Goal: Task Accomplishment & Management: Use online tool/utility

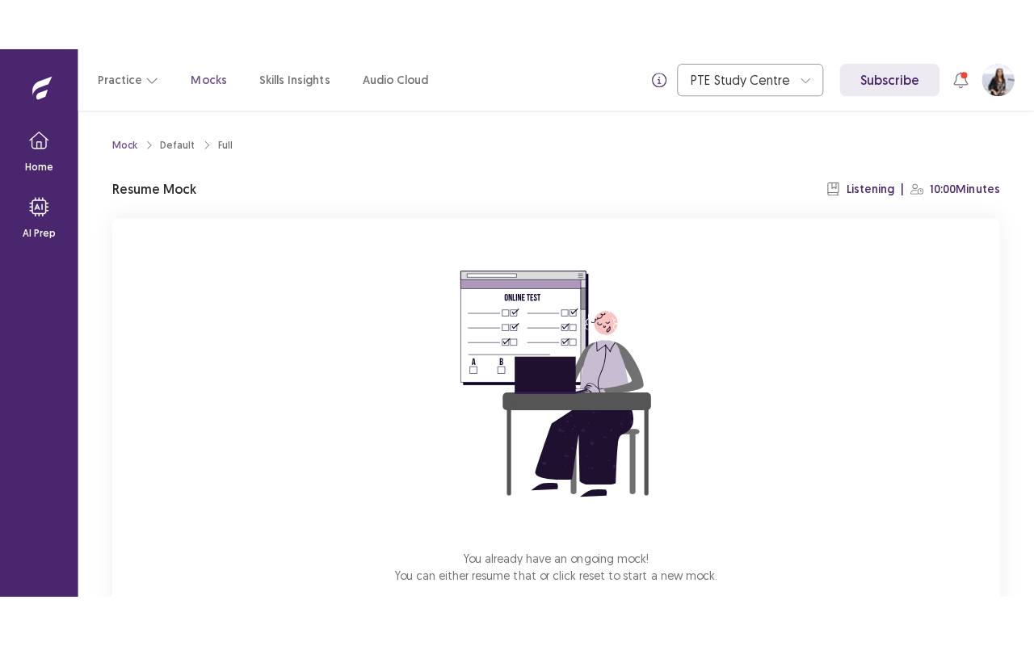
scroll to position [94, 0]
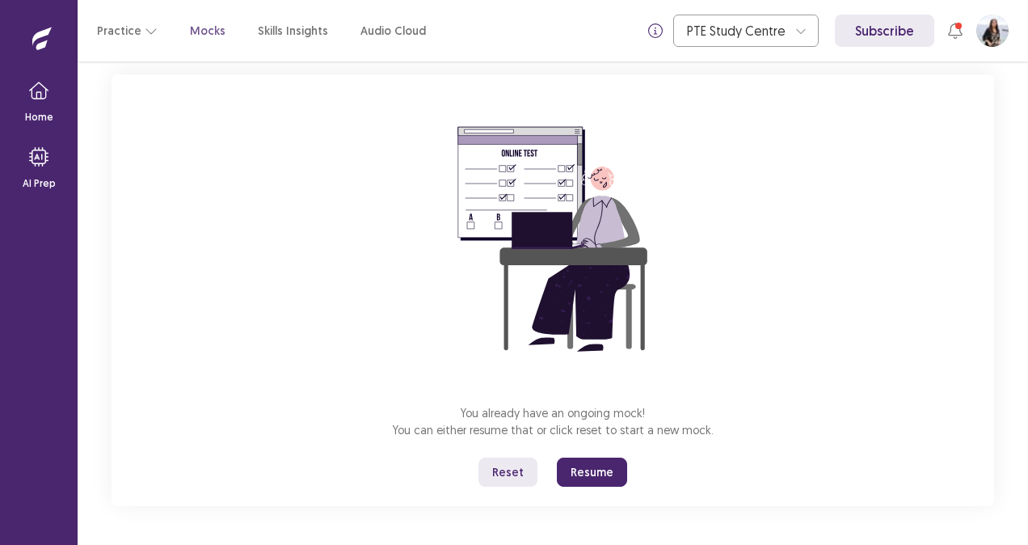
click at [619, 473] on button "Resume" at bounding box center [592, 471] width 70 height 29
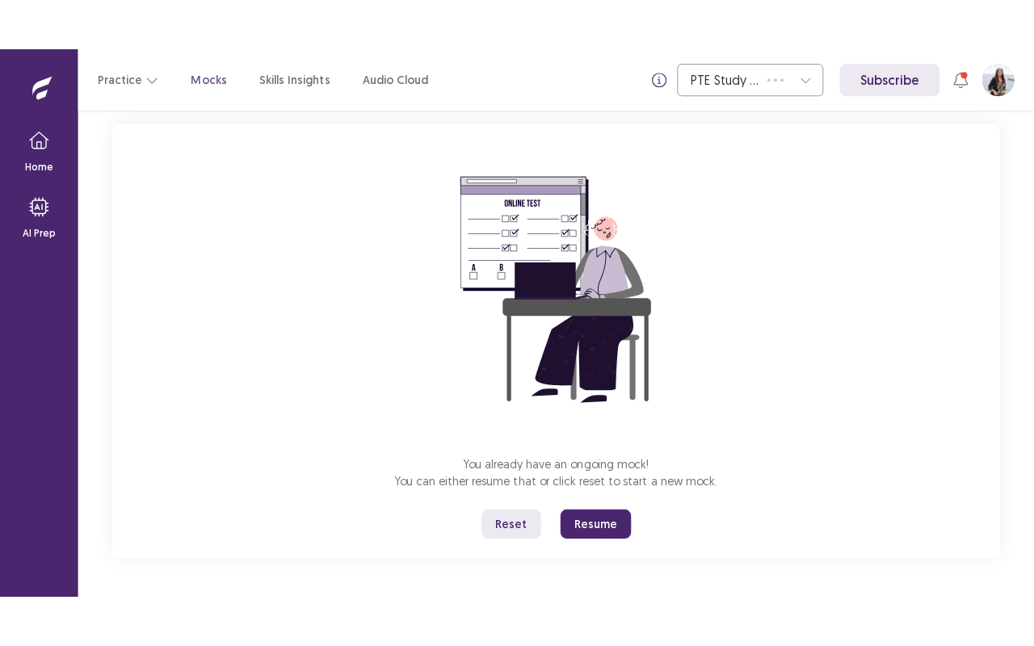
scroll to position [0, 0]
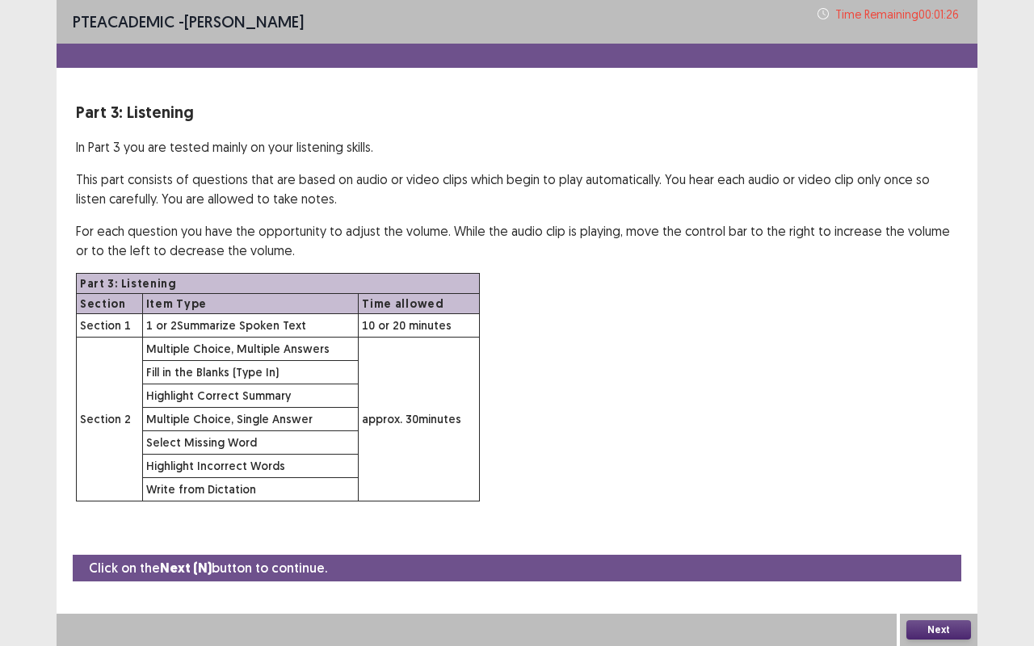
click at [947, 544] on button "Next" at bounding box center [939, 630] width 65 height 19
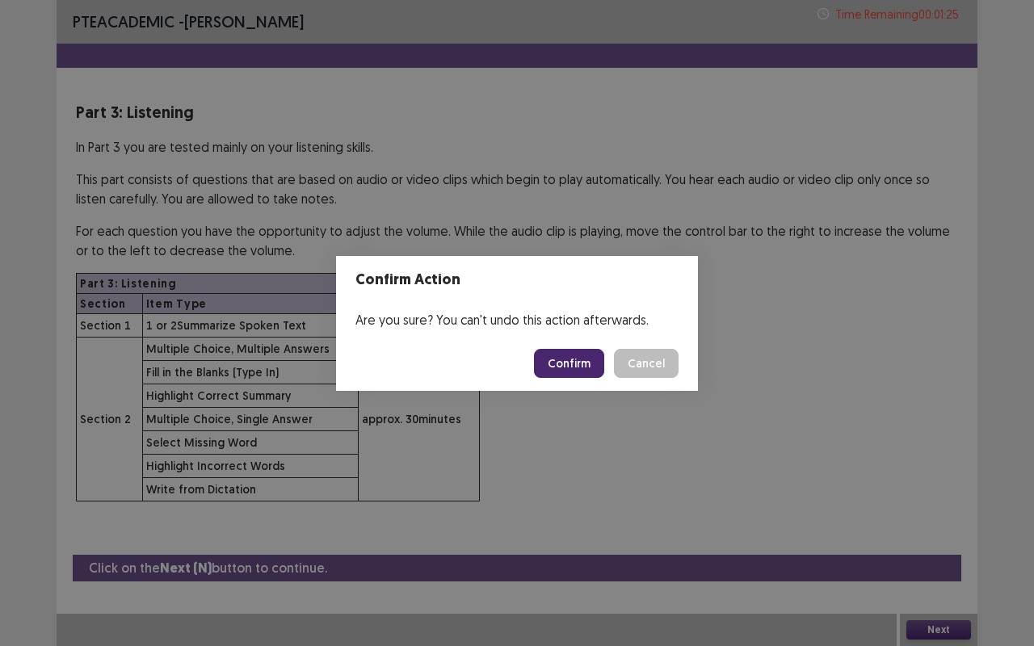
click at [582, 361] on button "Confirm" at bounding box center [569, 363] width 70 height 29
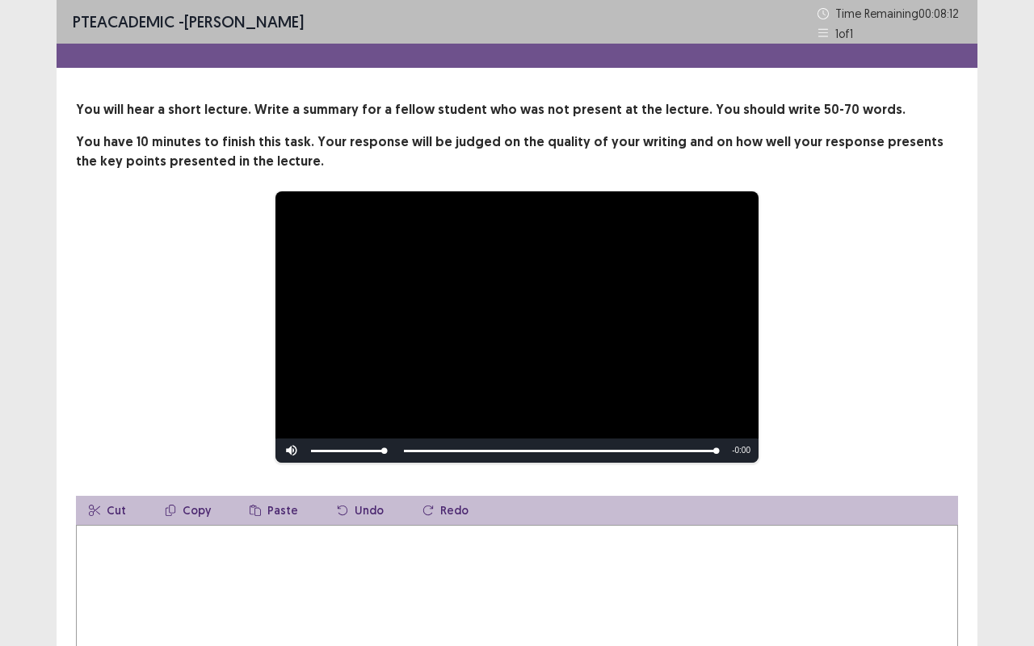
click at [472, 544] on textarea at bounding box center [517, 614] width 882 height 178
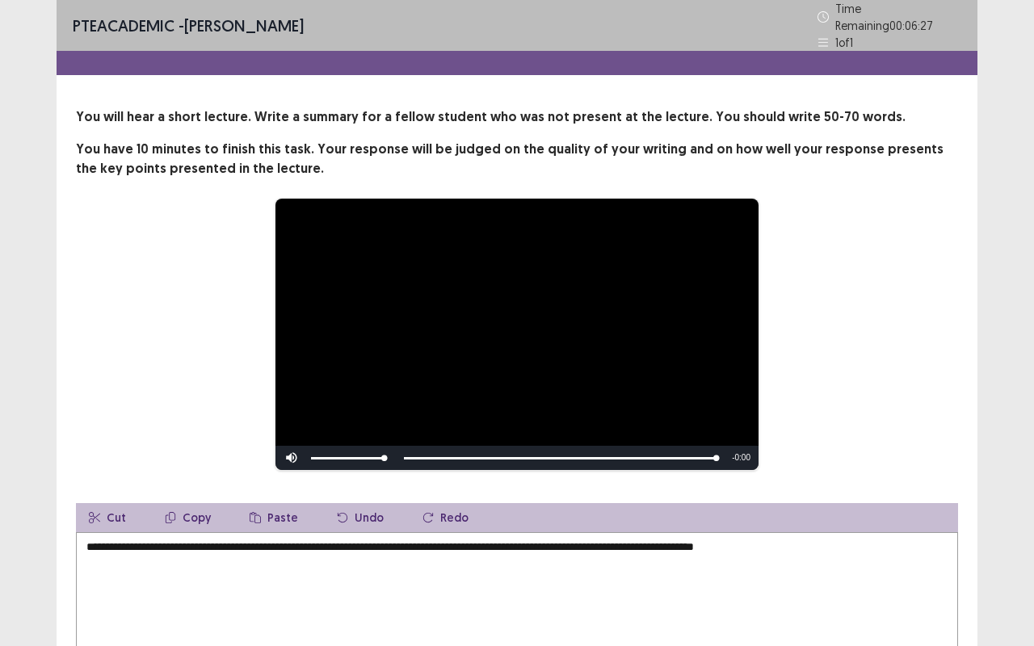
click at [862, 540] on textarea "**********" at bounding box center [517, 621] width 882 height 178
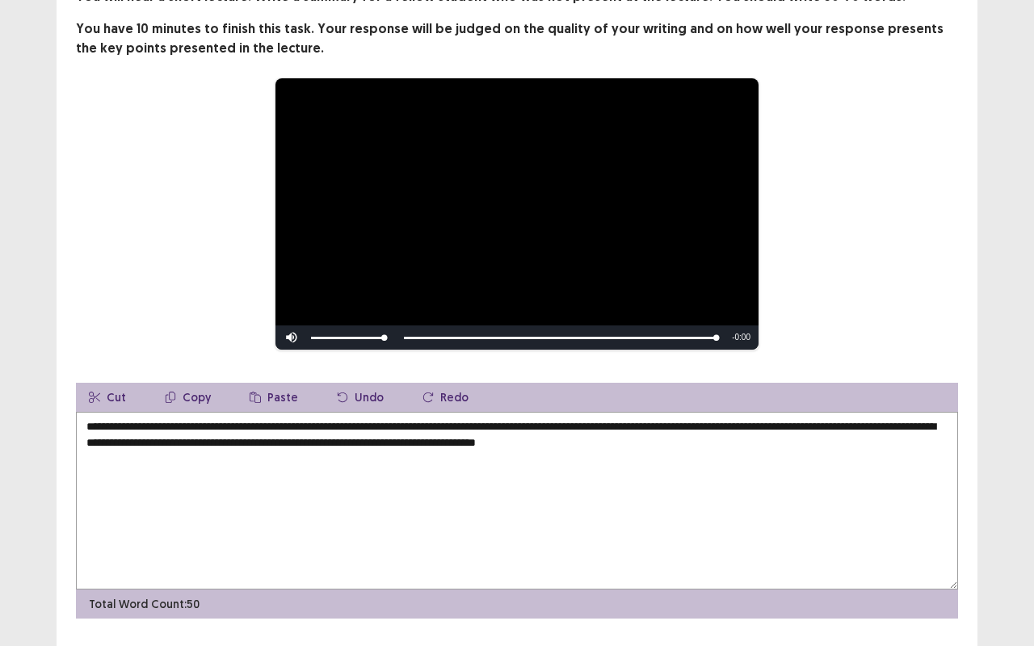
scroll to position [120, 0]
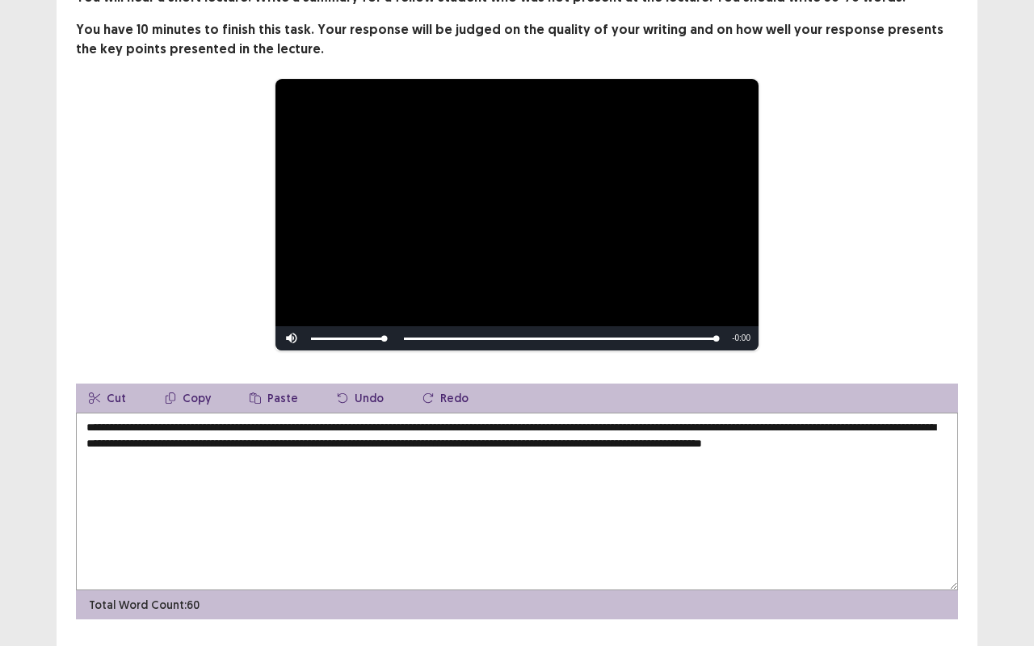
click at [625, 432] on textarea "**********" at bounding box center [517, 502] width 882 height 178
click at [291, 461] on textarea "**********" at bounding box center [517, 502] width 882 height 178
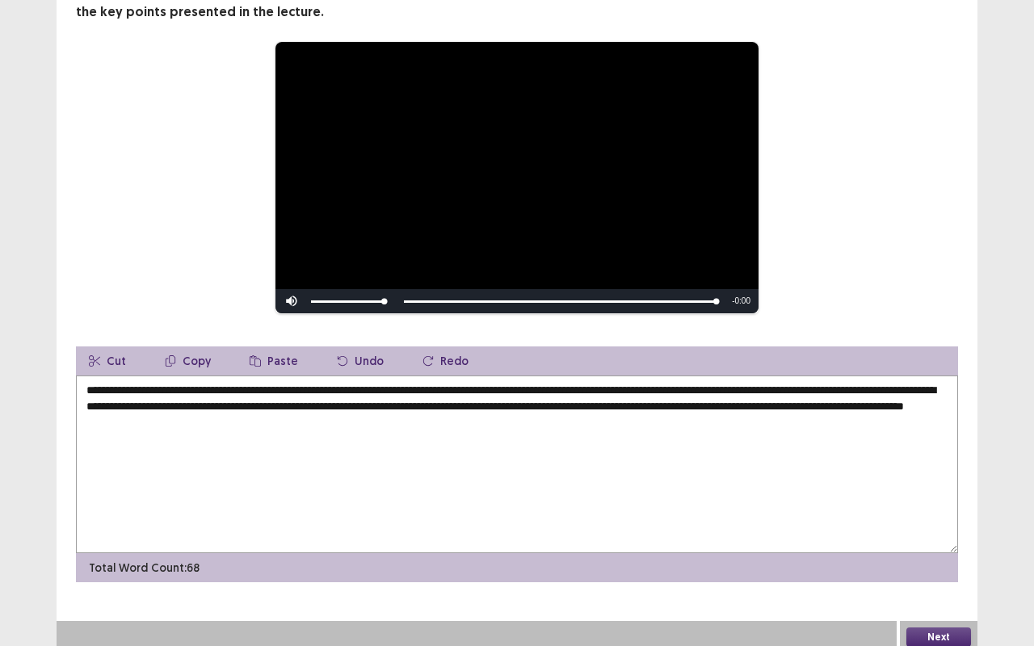
type textarea "**********"
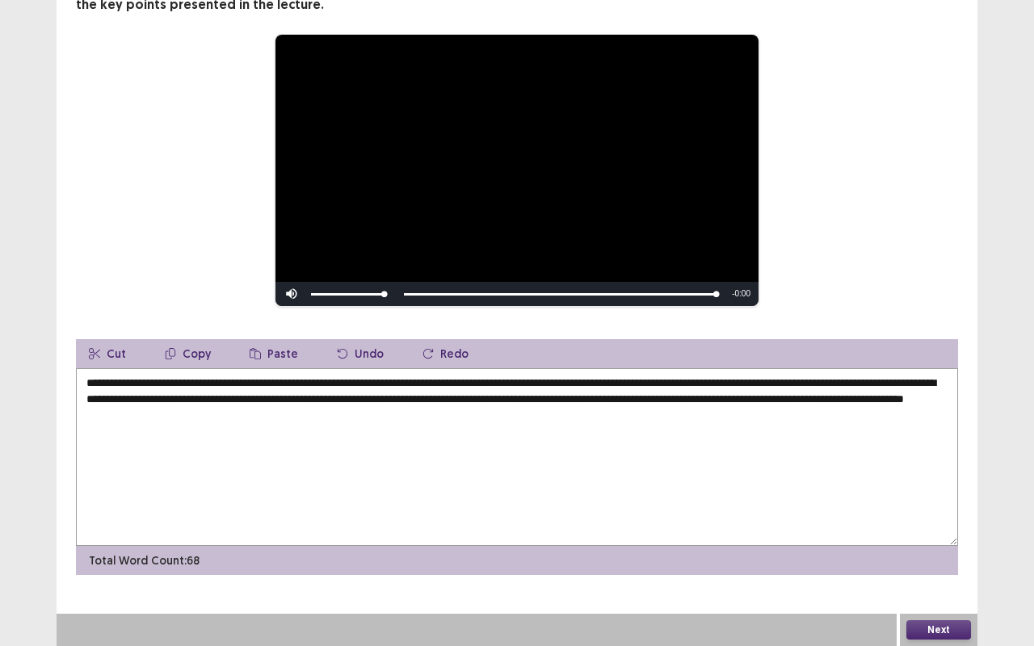
click at [932, 544] on button "Next" at bounding box center [939, 630] width 65 height 19
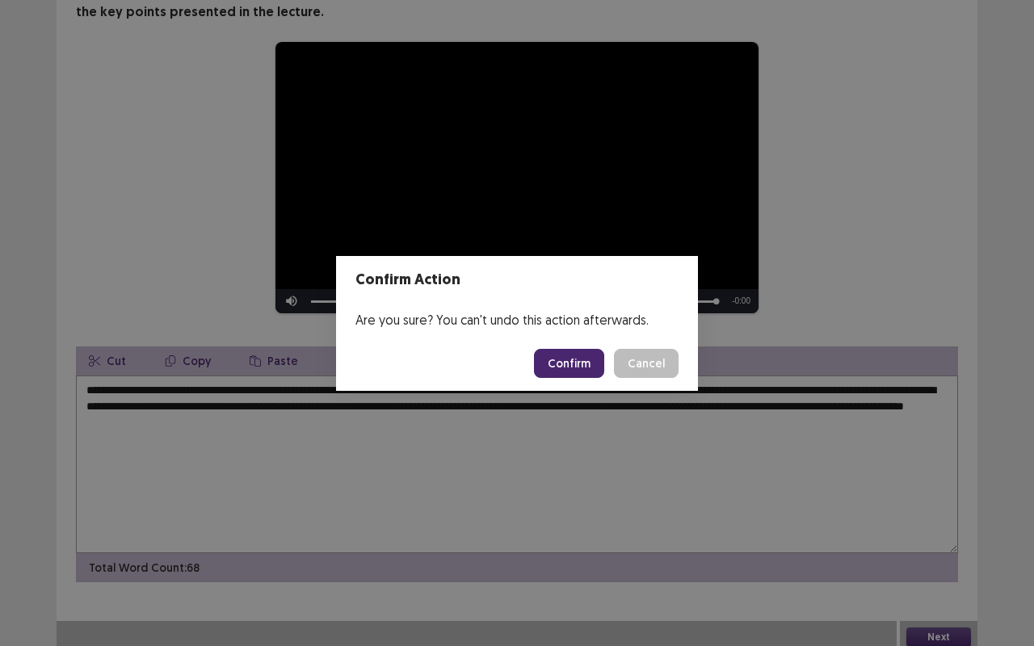
click at [587, 353] on button "Confirm" at bounding box center [569, 363] width 70 height 29
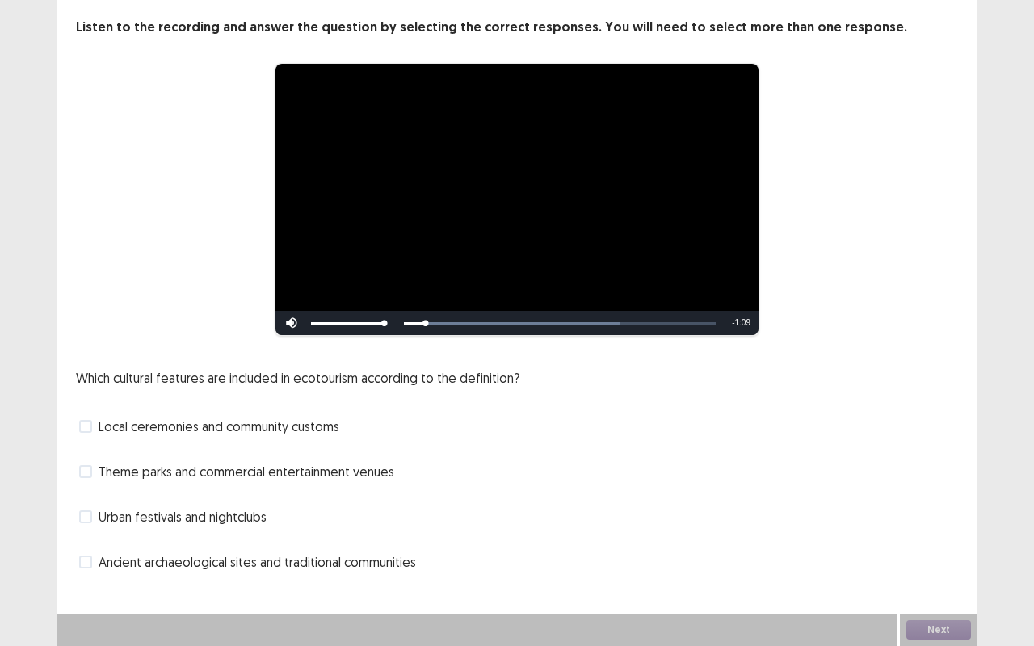
scroll to position [82, 0]
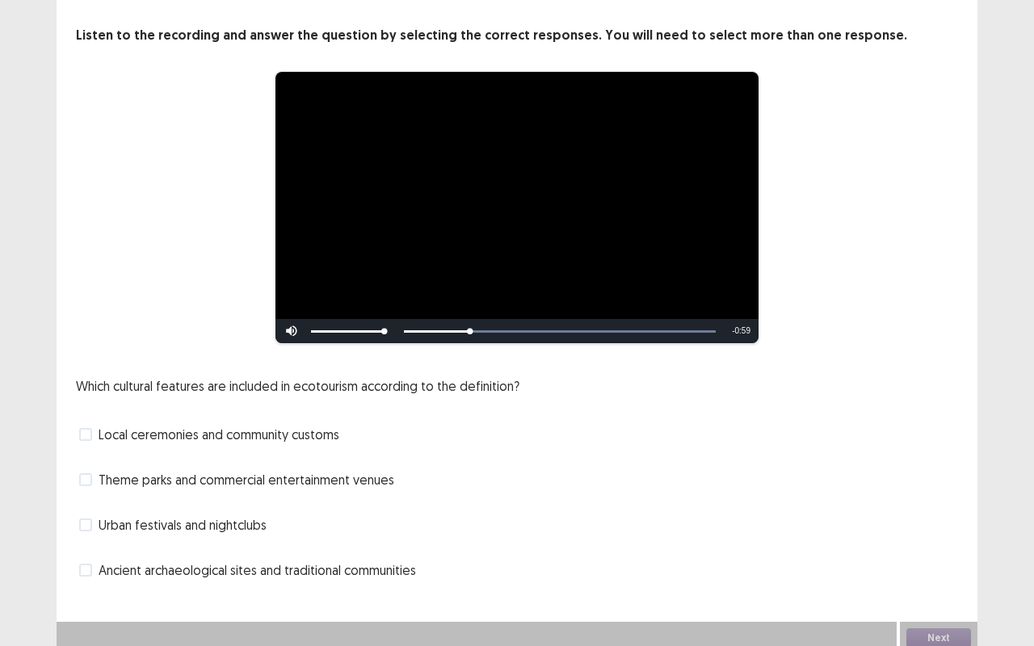
click at [309, 544] on span "Ancient archaeological sites and traditional communities" at bounding box center [258, 570] width 318 height 19
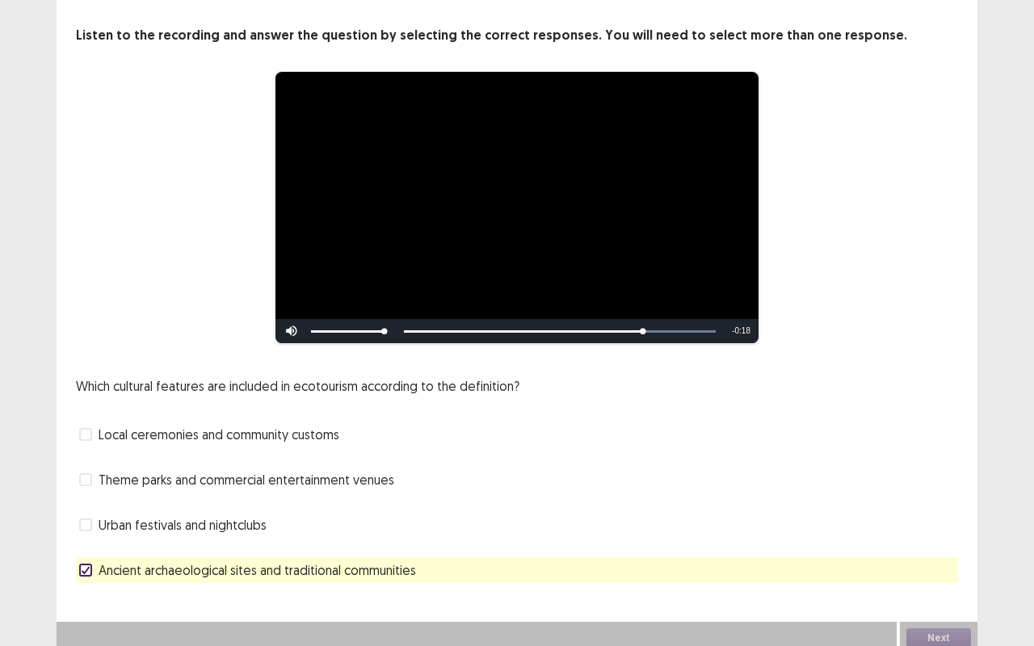
click at [205, 427] on span "Local ceremonies and community customs" at bounding box center [219, 434] width 241 height 19
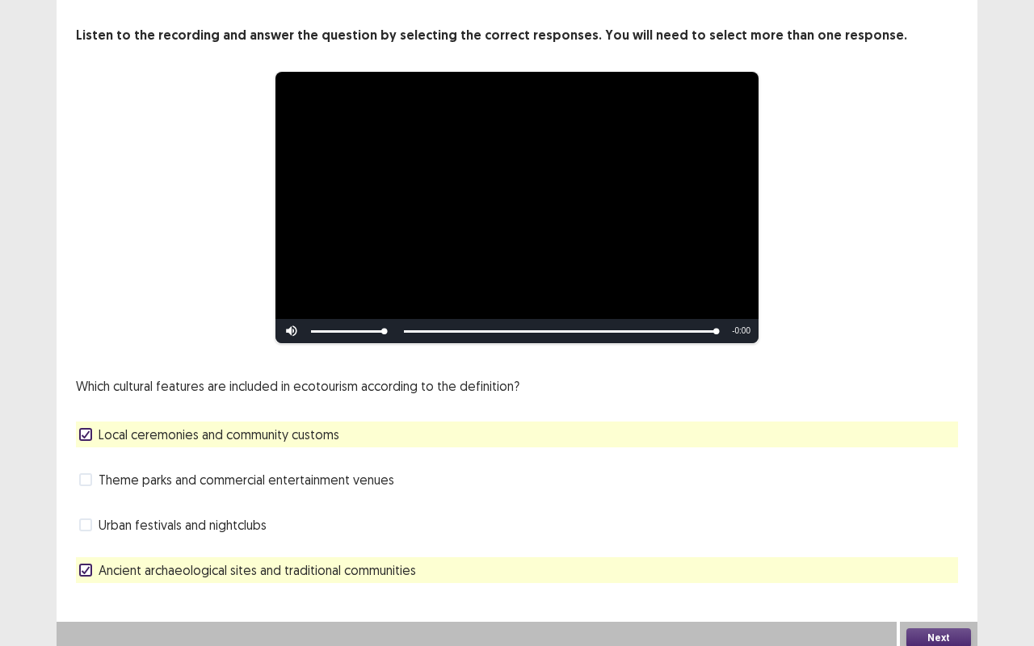
click at [932, 544] on button "Next" at bounding box center [939, 638] width 65 height 19
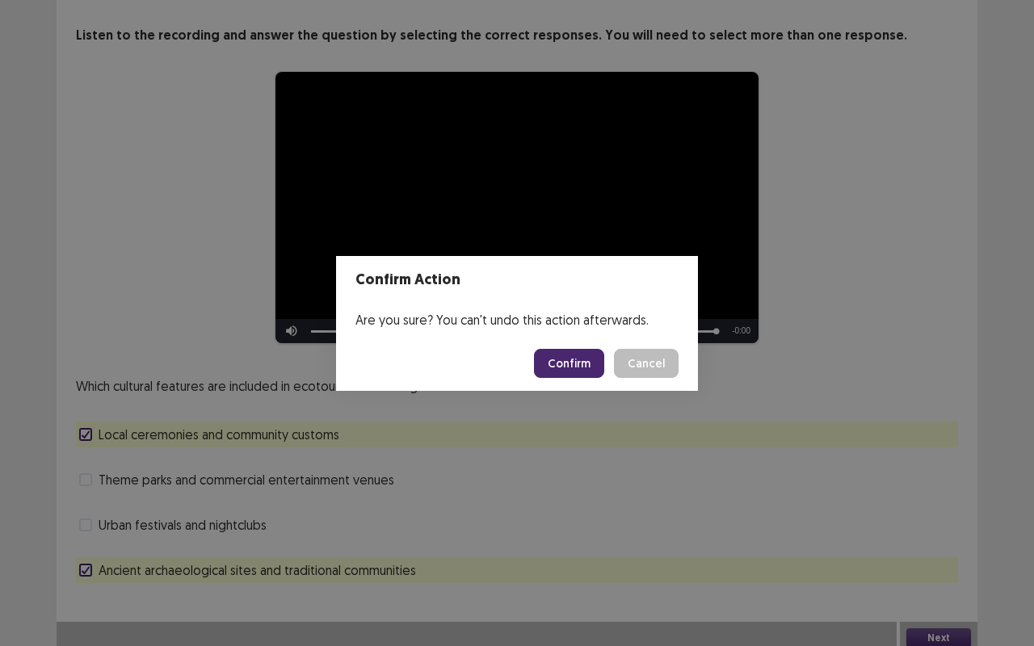
click at [585, 364] on button "Confirm" at bounding box center [569, 363] width 70 height 29
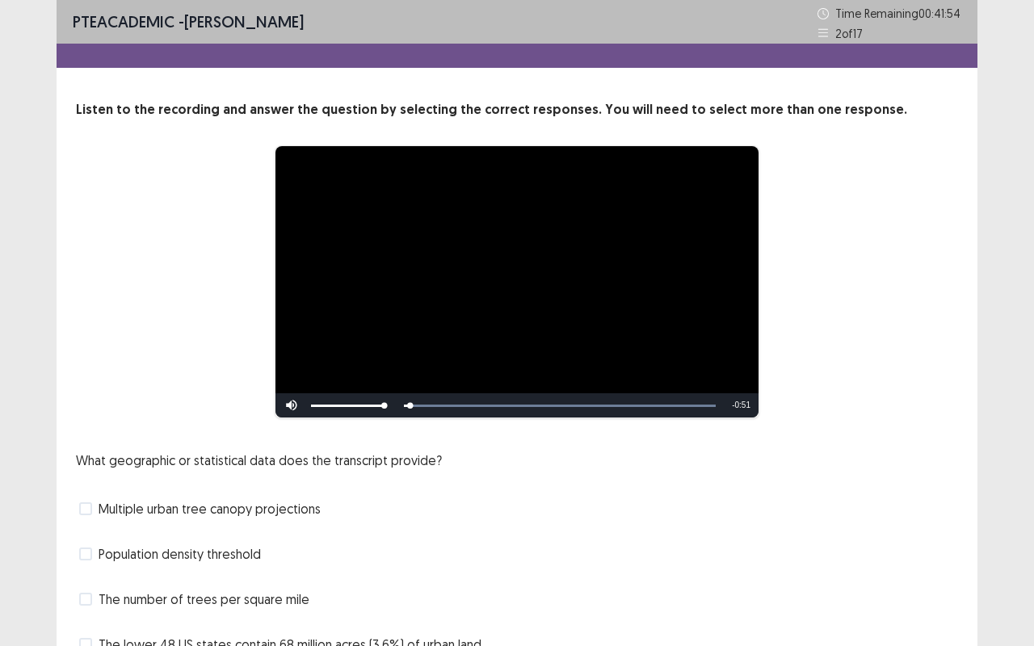
scroll to position [82, 0]
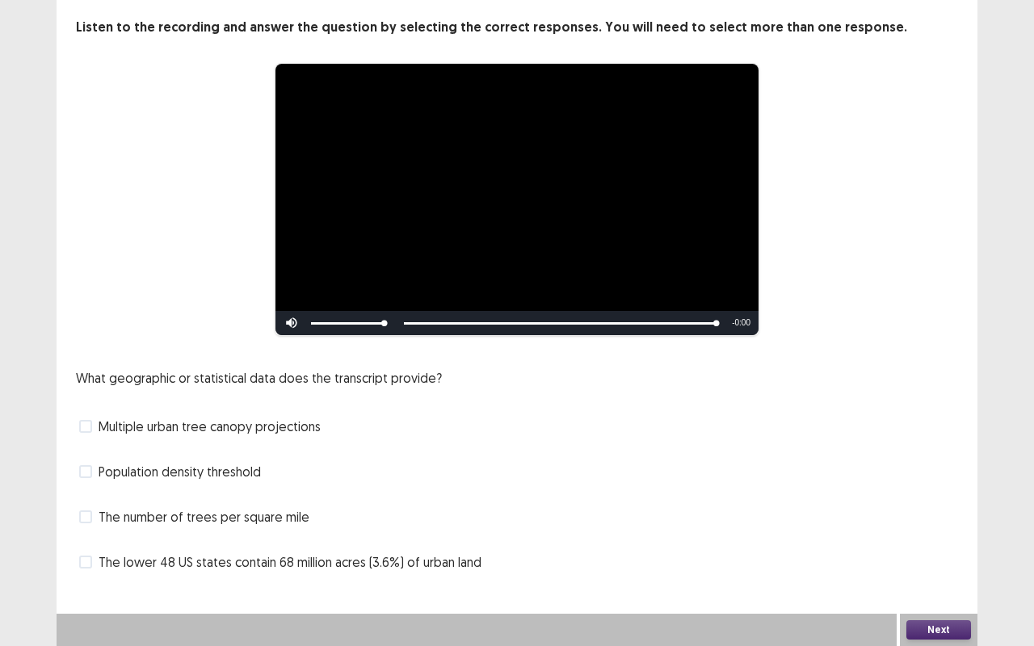
click at [212, 544] on span "The lower 48 US states contain 68 million acres (3.6%) of urban land" at bounding box center [290, 562] width 383 height 19
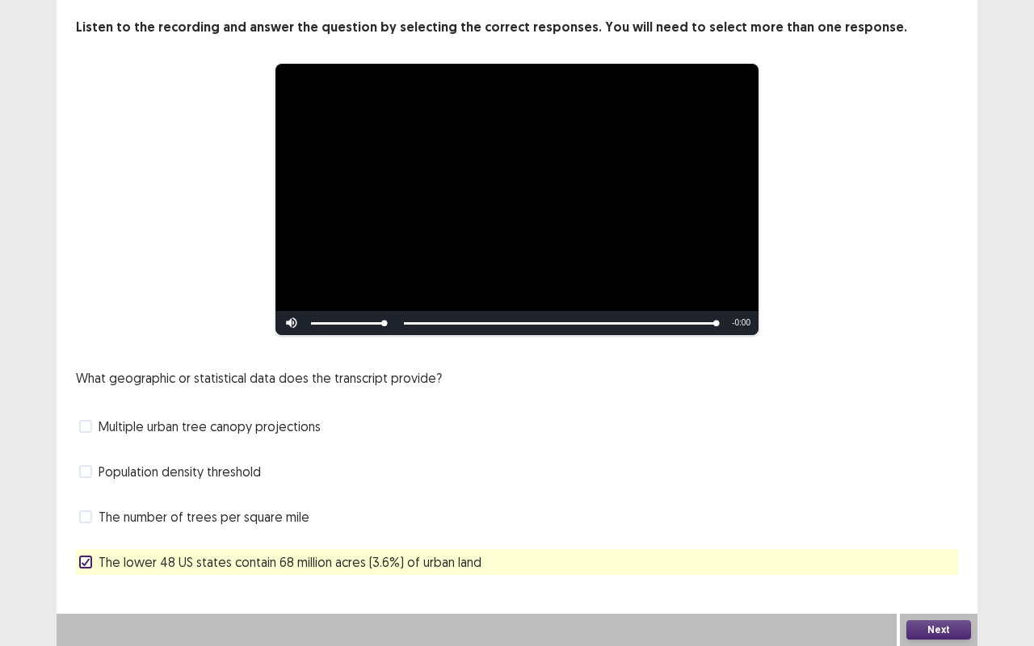
click at [213, 528] on div "The number of trees per square mile" at bounding box center [517, 517] width 882 height 26
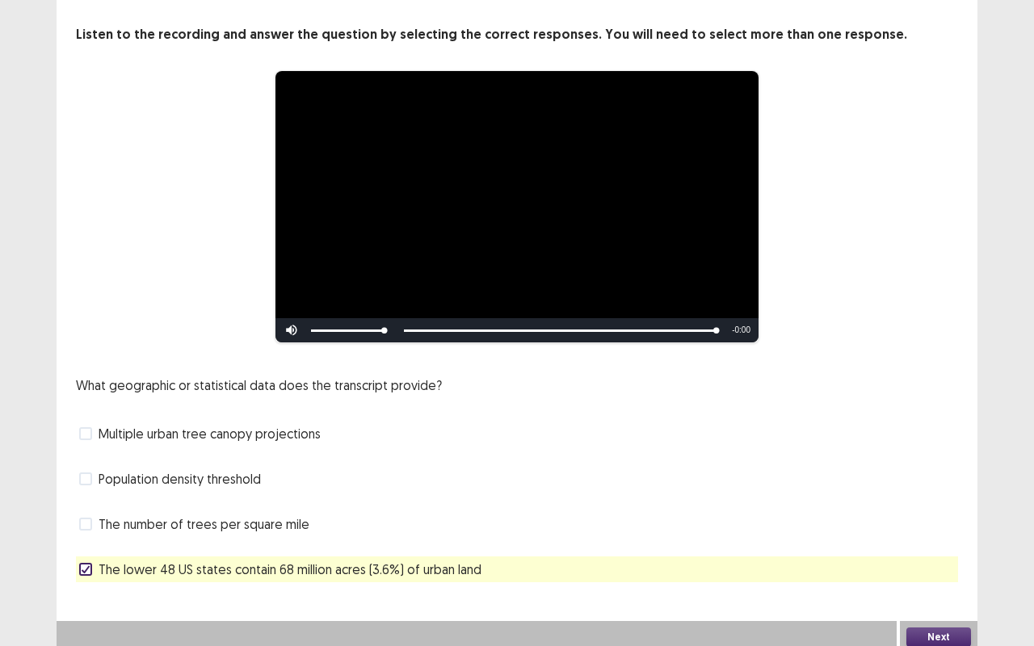
click at [271, 511] on div "The number of trees per square mile" at bounding box center [517, 524] width 882 height 26
click at [277, 524] on span "The number of trees per square mile" at bounding box center [204, 524] width 211 height 19
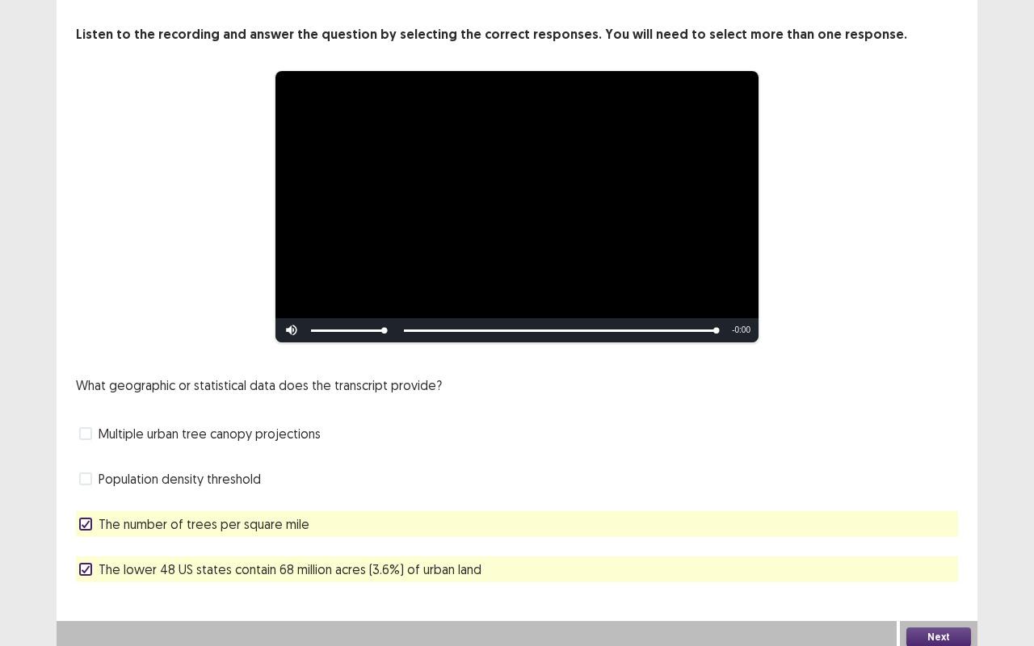
click at [945, 544] on button "Next" at bounding box center [939, 637] width 65 height 19
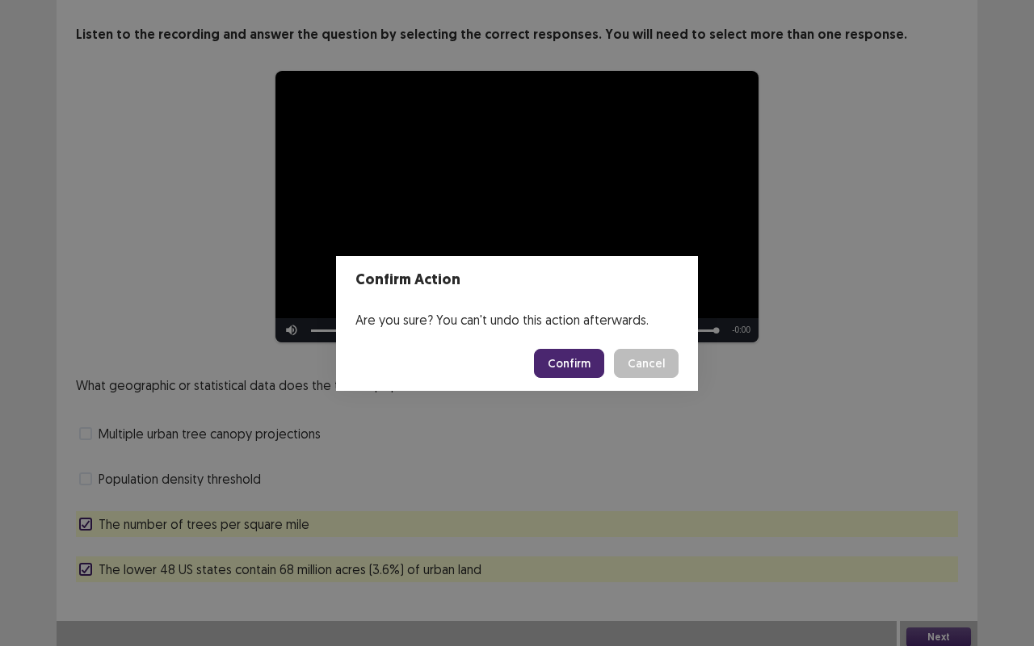
click at [577, 358] on button "Confirm" at bounding box center [569, 363] width 70 height 29
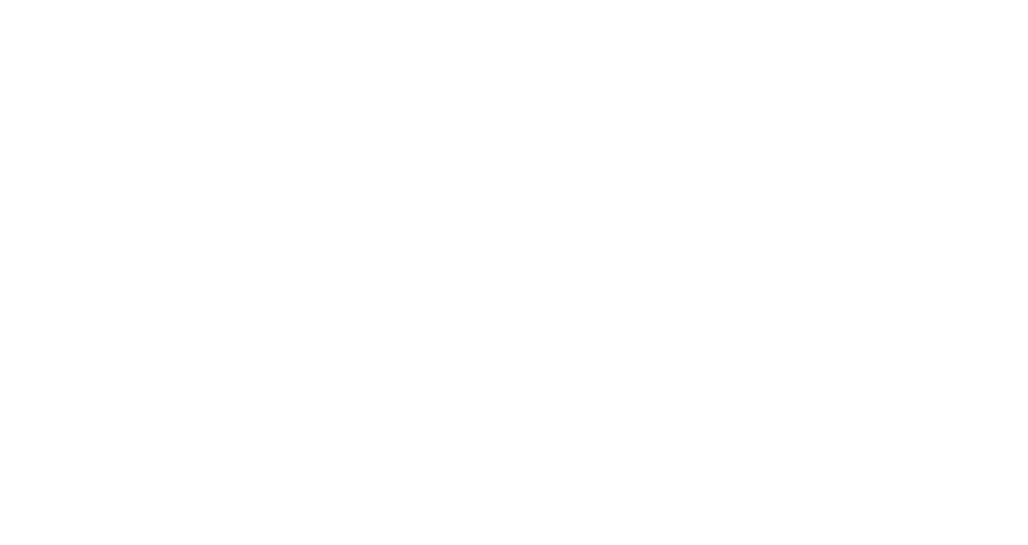
scroll to position [0, 0]
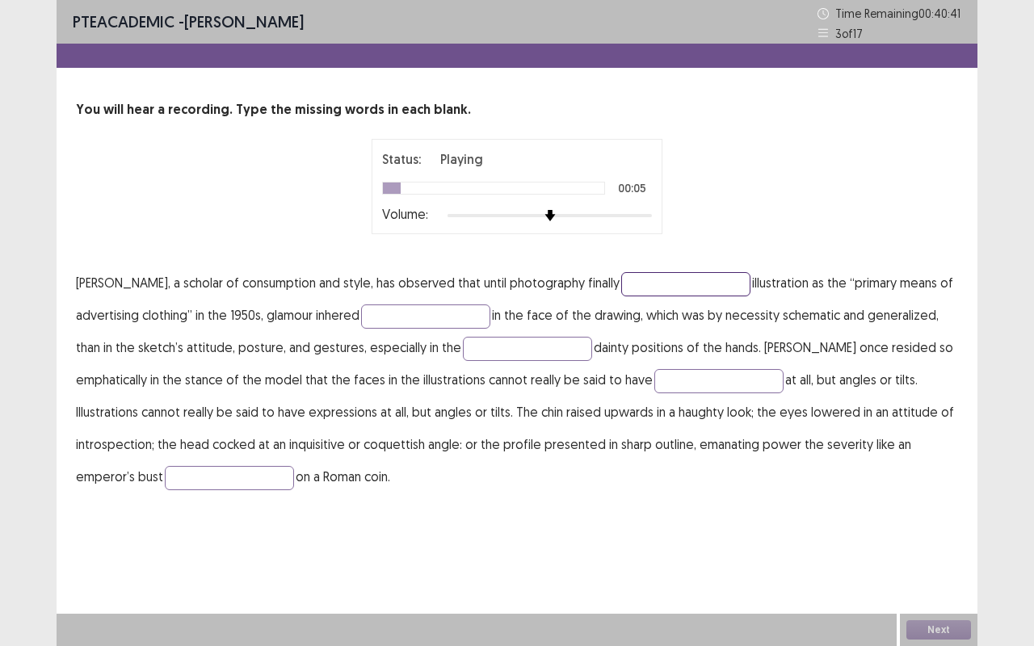
click at [642, 284] on input "text" at bounding box center [685, 284] width 129 height 24
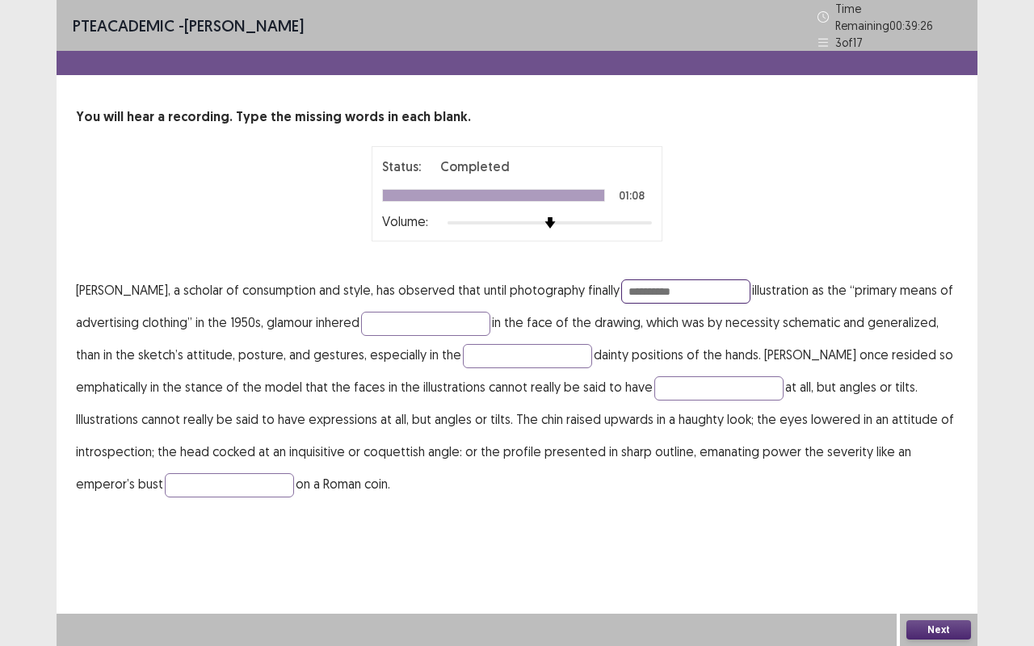
type input "**********"
type input "****"
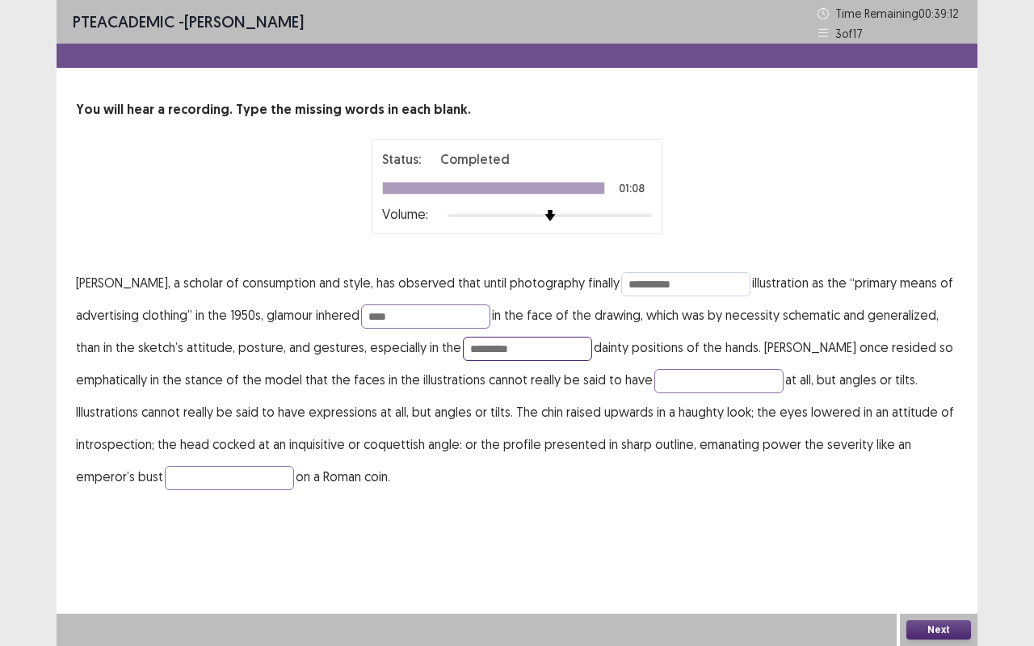
type input "*********"
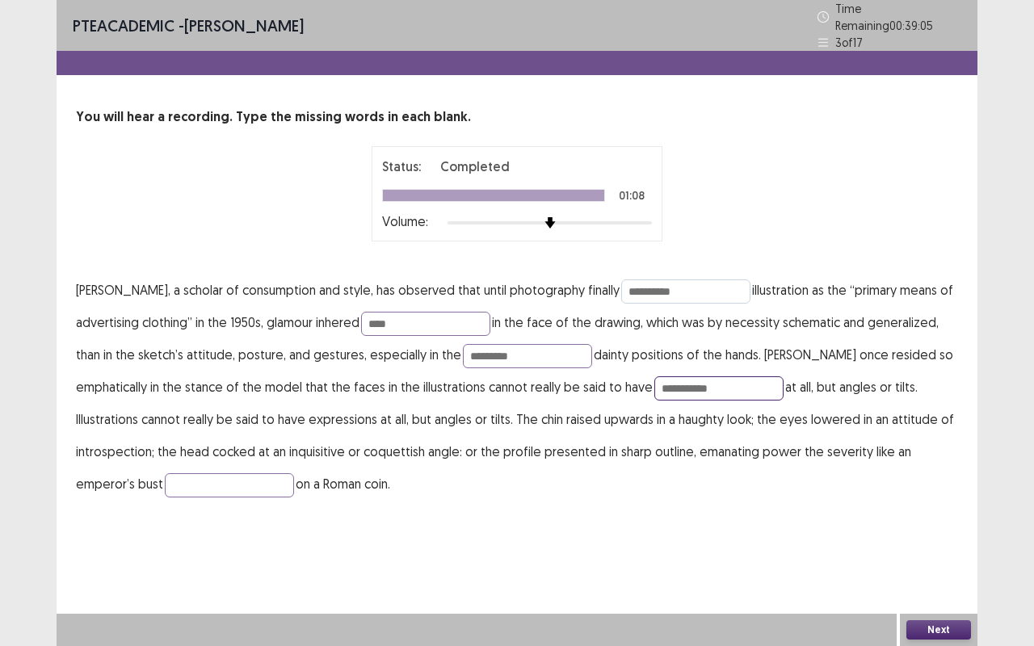
type input "**********"
type input "******"
click at [937, 544] on button "Next" at bounding box center [939, 630] width 65 height 19
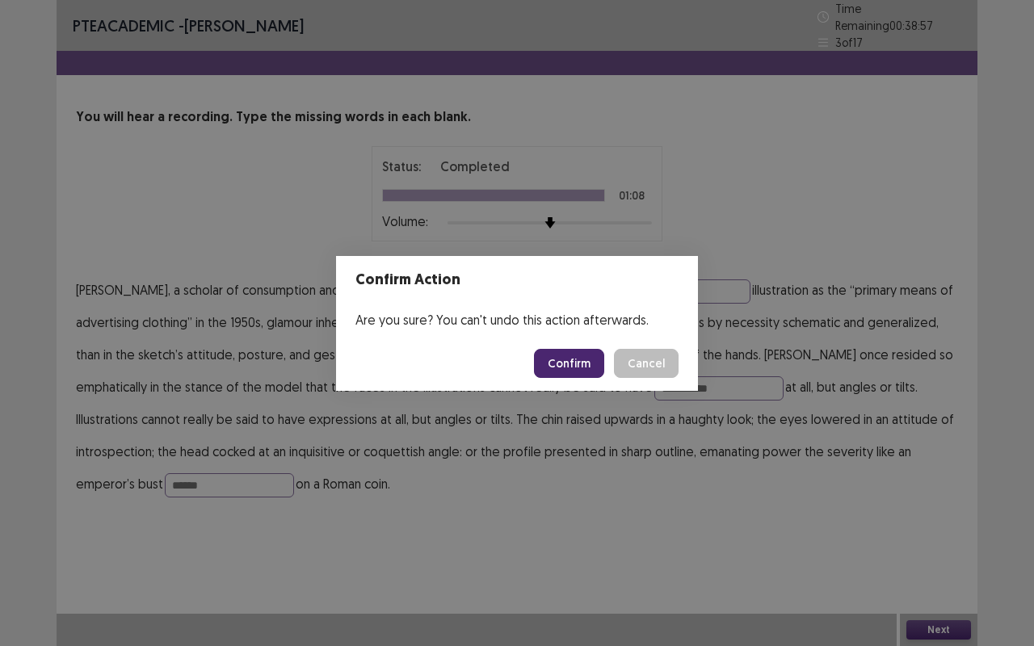
click at [572, 351] on button "Confirm" at bounding box center [569, 363] width 70 height 29
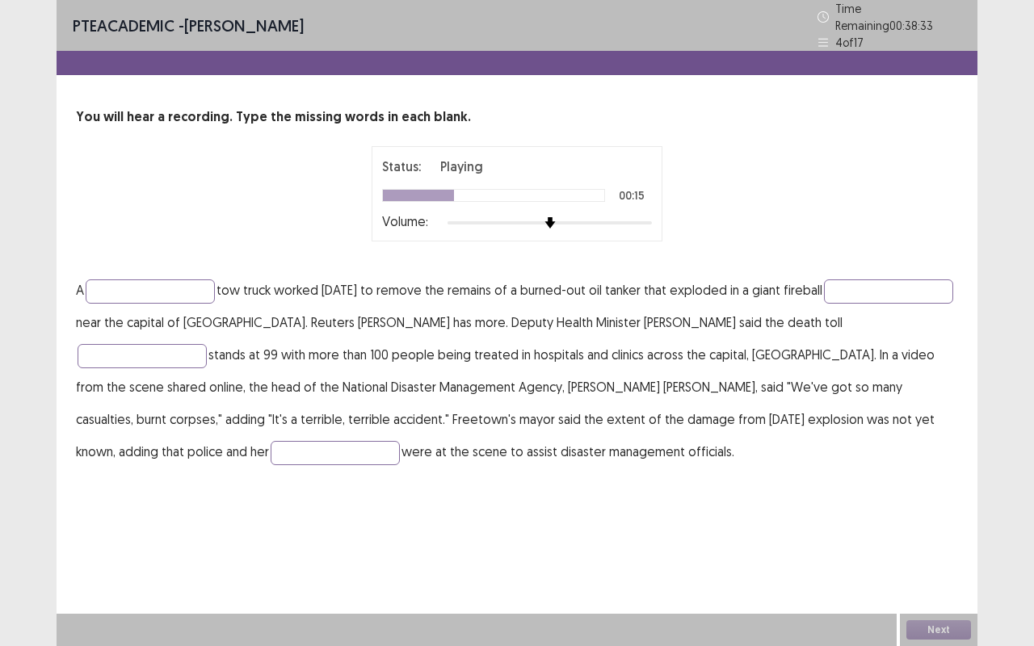
click at [1027, 0] on div "PTE academic - Sujata Poudel Time Remaining 00 : 38 : 33 4 of 17 You will hear …" at bounding box center [517, 323] width 1034 height 646
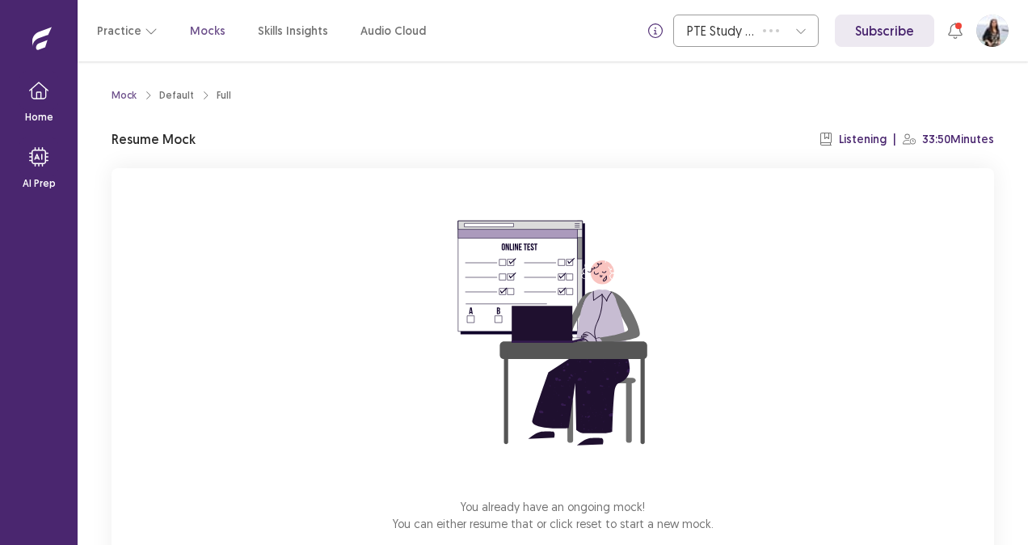
scroll to position [94, 0]
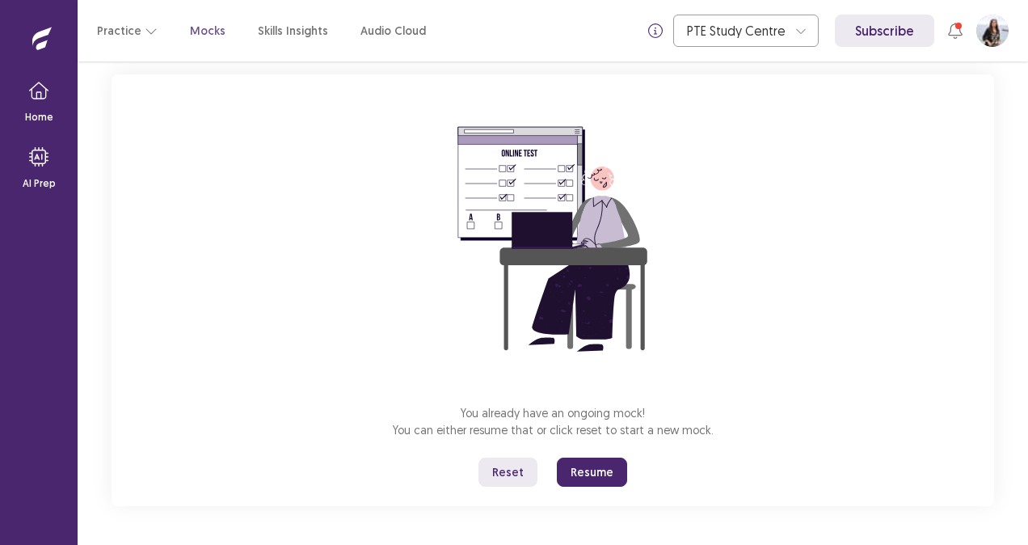
click at [585, 475] on button "Resume" at bounding box center [592, 471] width 70 height 29
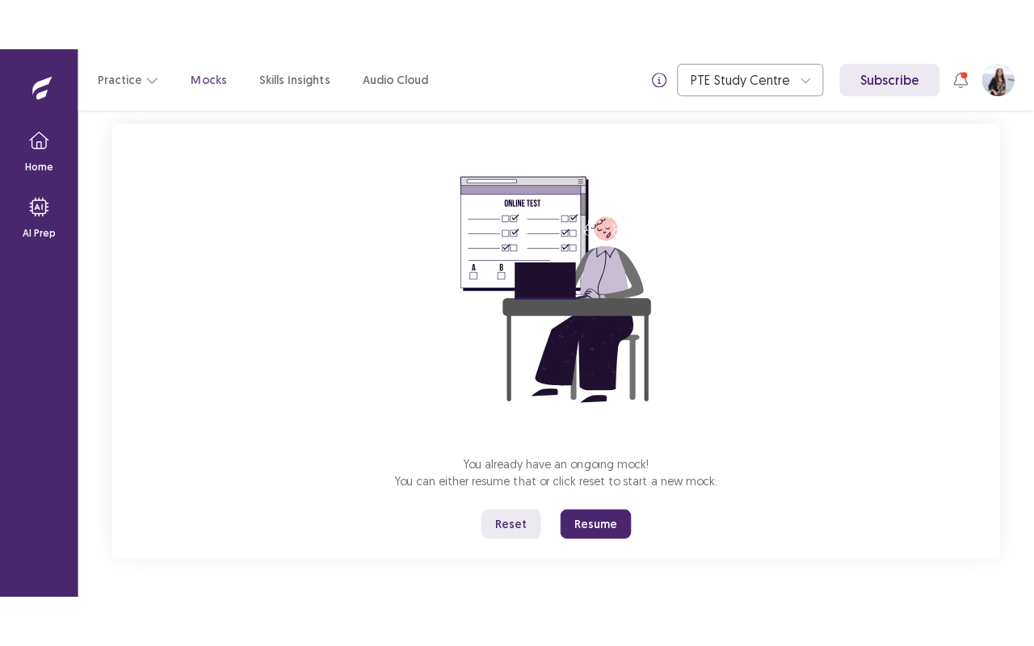
scroll to position [0, 0]
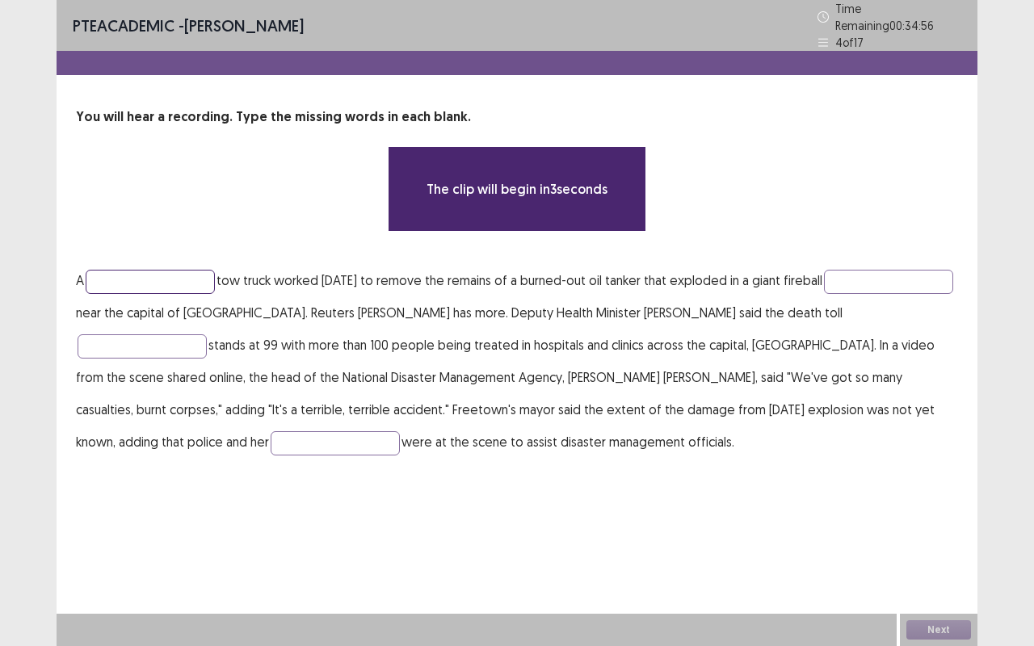
click at [152, 270] on input "text" at bounding box center [150, 282] width 129 height 24
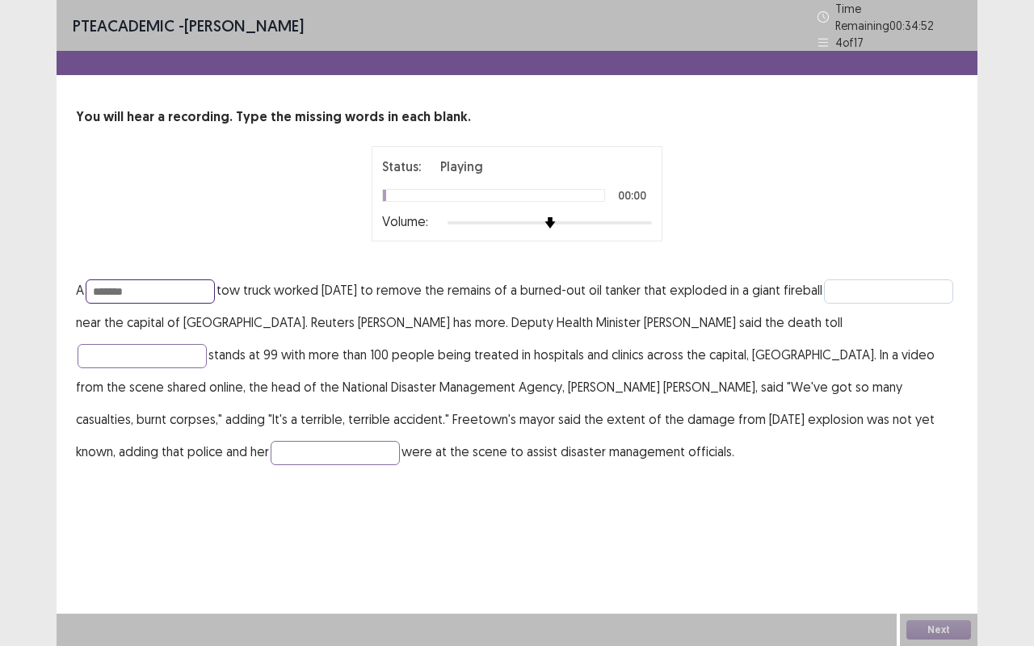
type input "*******"
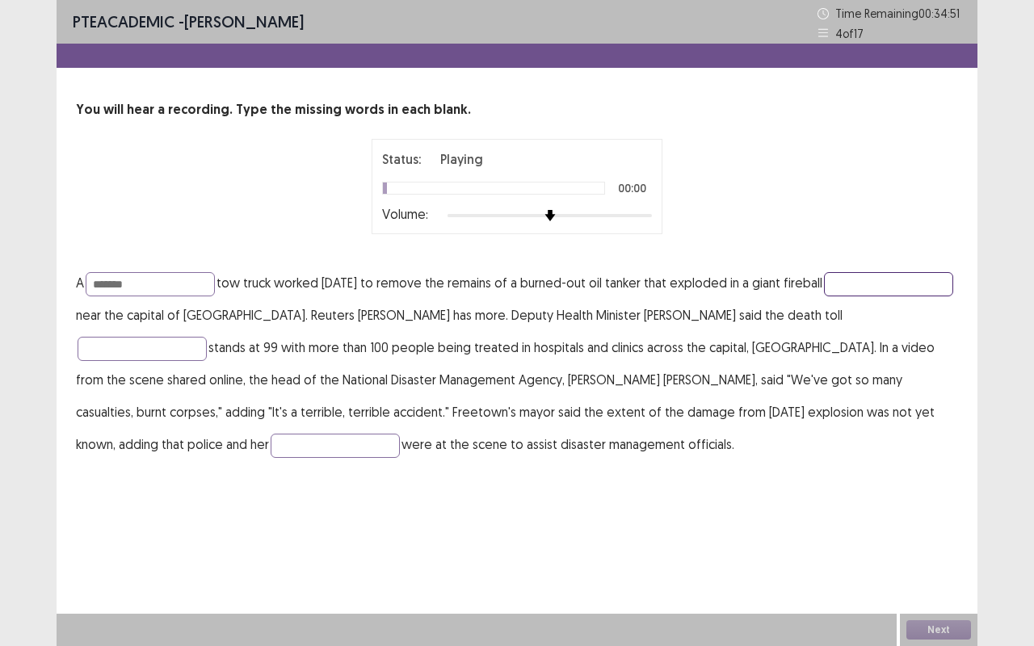
click at [824, 297] on input "text" at bounding box center [888, 284] width 129 height 24
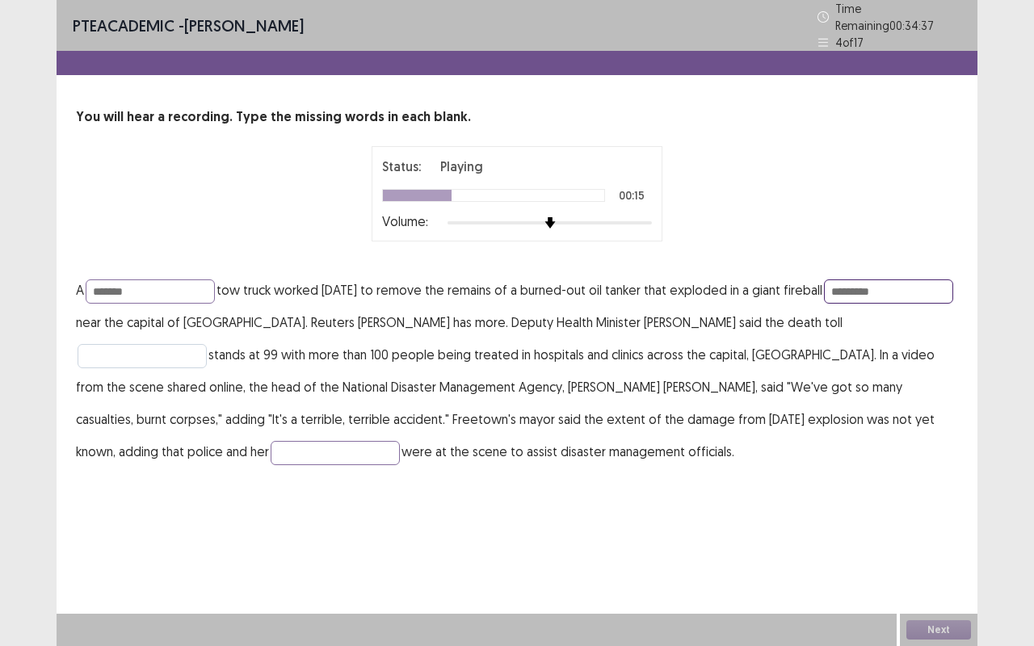
type input "*********"
click at [130, 347] on input "text" at bounding box center [142, 356] width 129 height 24
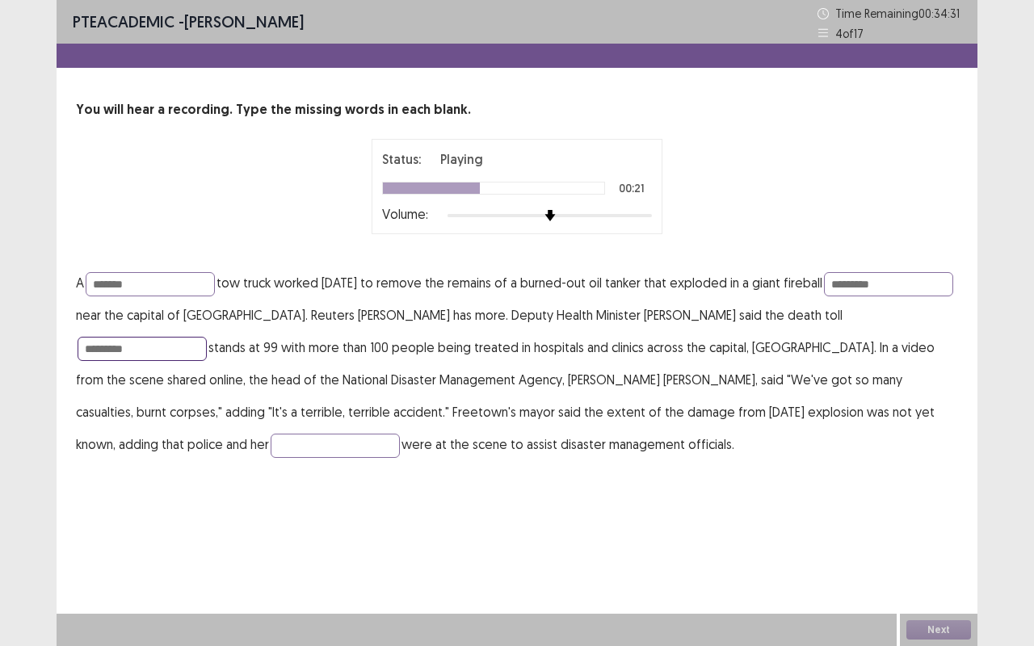
click at [116, 347] on input "*********" at bounding box center [142, 349] width 129 height 24
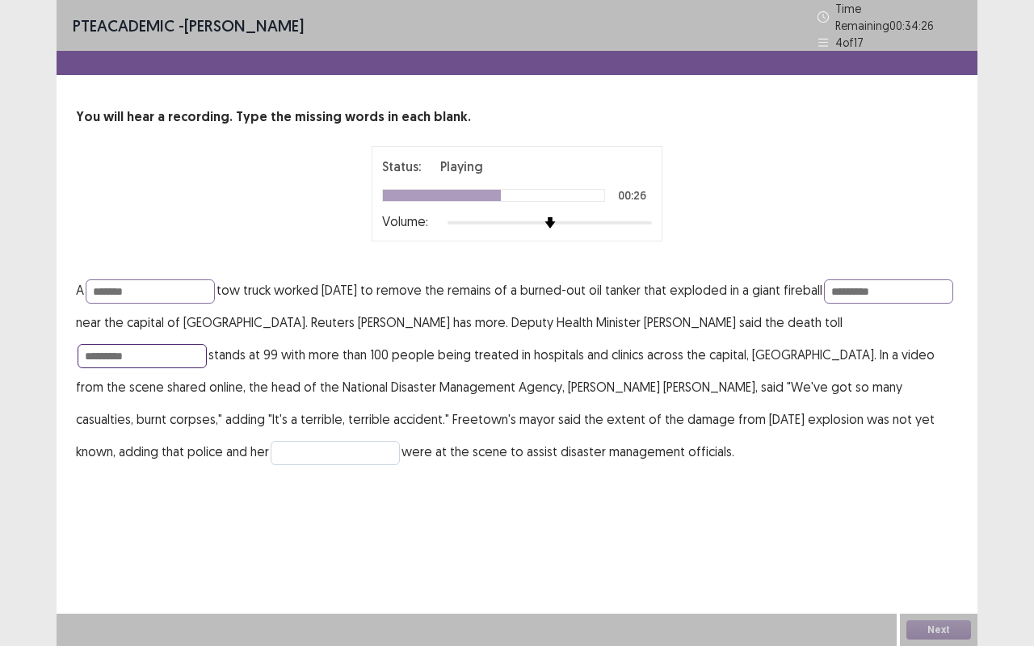
type input "*********"
click at [271, 441] on input "text" at bounding box center [335, 453] width 129 height 24
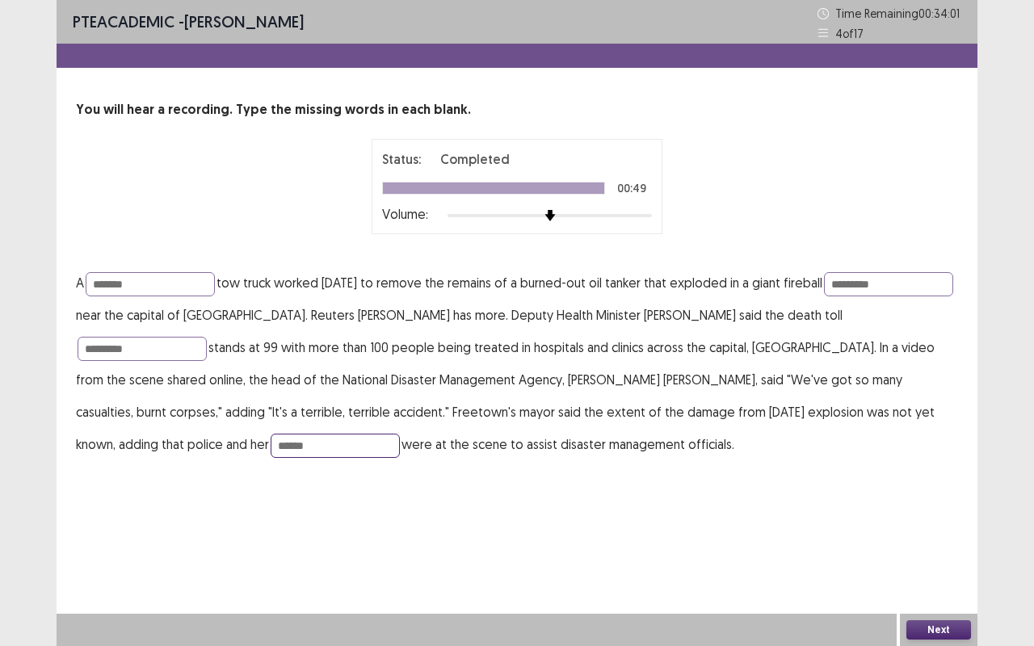
type input "******"
click at [946, 544] on button "Next" at bounding box center [939, 630] width 65 height 19
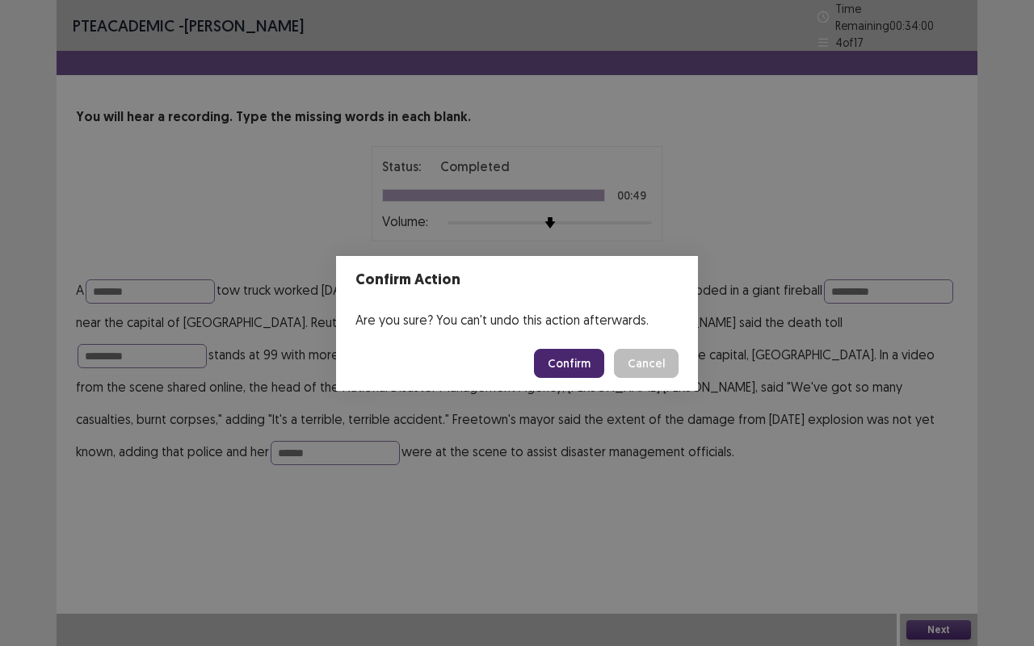
click at [582, 365] on button "Confirm" at bounding box center [569, 363] width 70 height 29
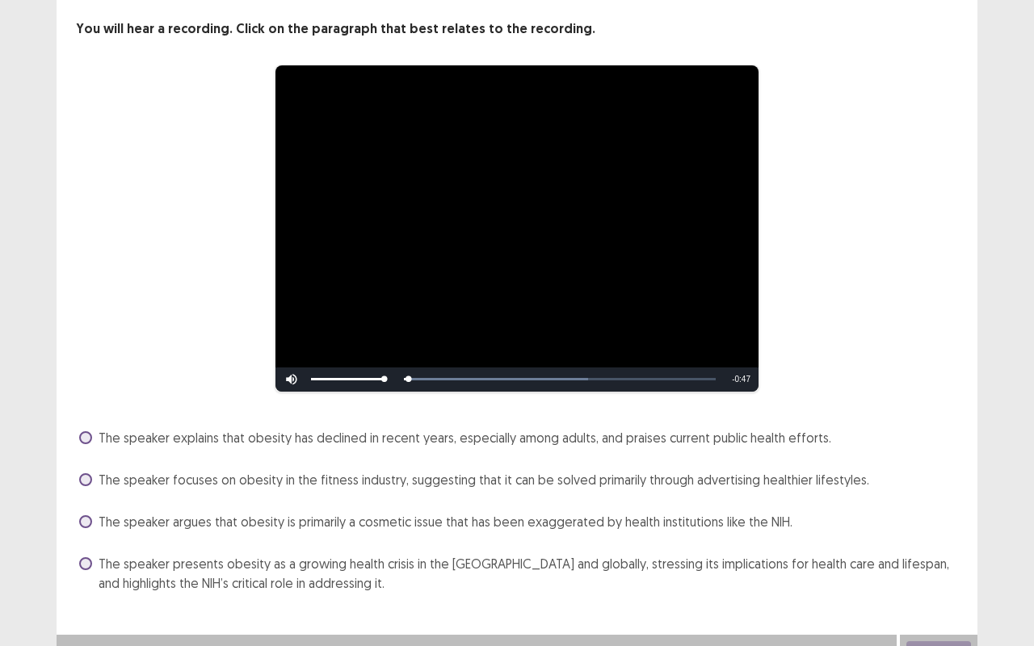
scroll to position [101, 0]
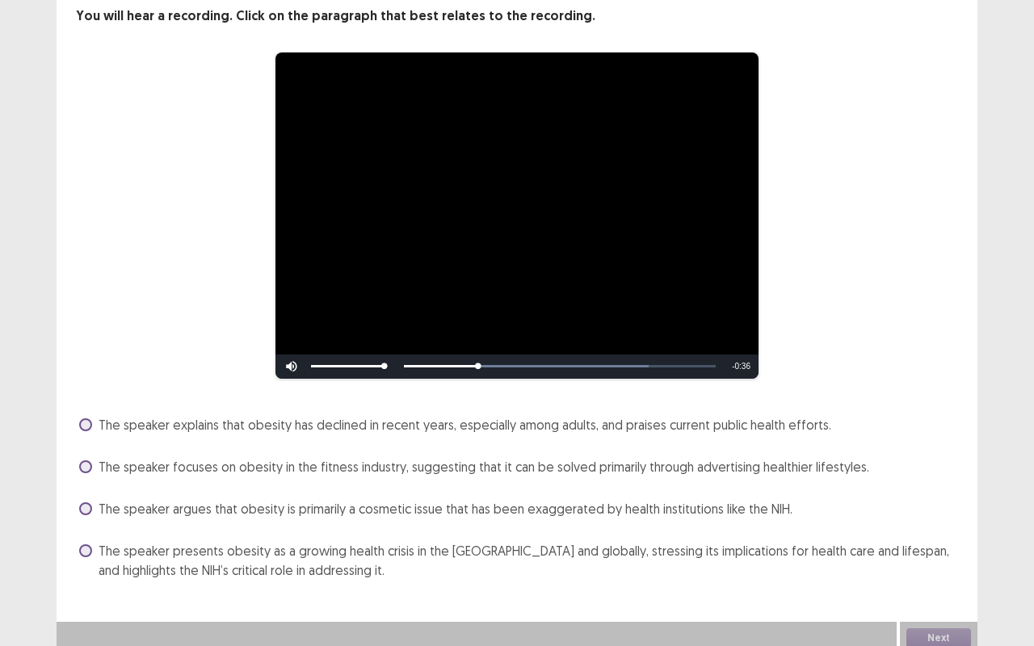
click at [304, 541] on span "The speaker presents obesity as a growing health crisis in the [GEOGRAPHIC_DATA…" at bounding box center [529, 560] width 860 height 39
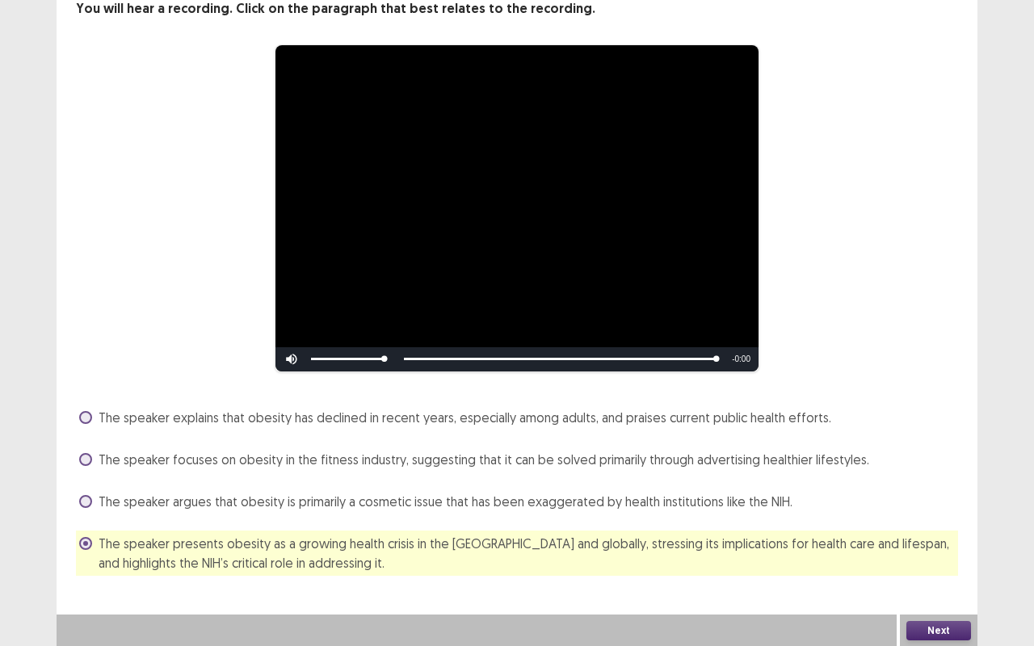
click at [933, 544] on button "Next" at bounding box center [939, 630] width 65 height 19
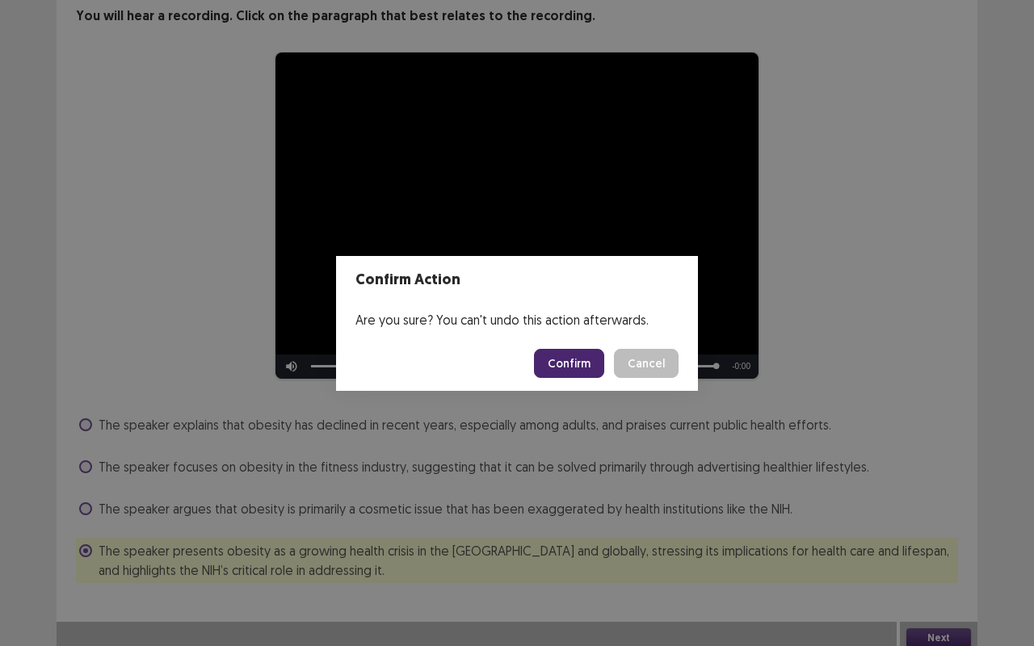
click at [569, 352] on button "Confirm" at bounding box center [569, 363] width 70 height 29
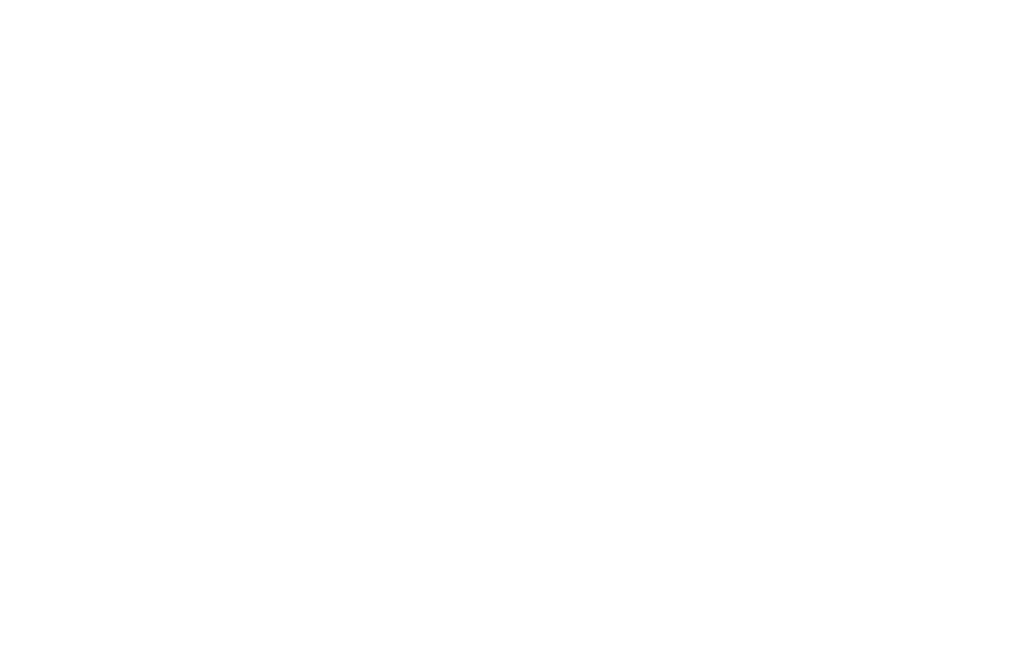
scroll to position [0, 0]
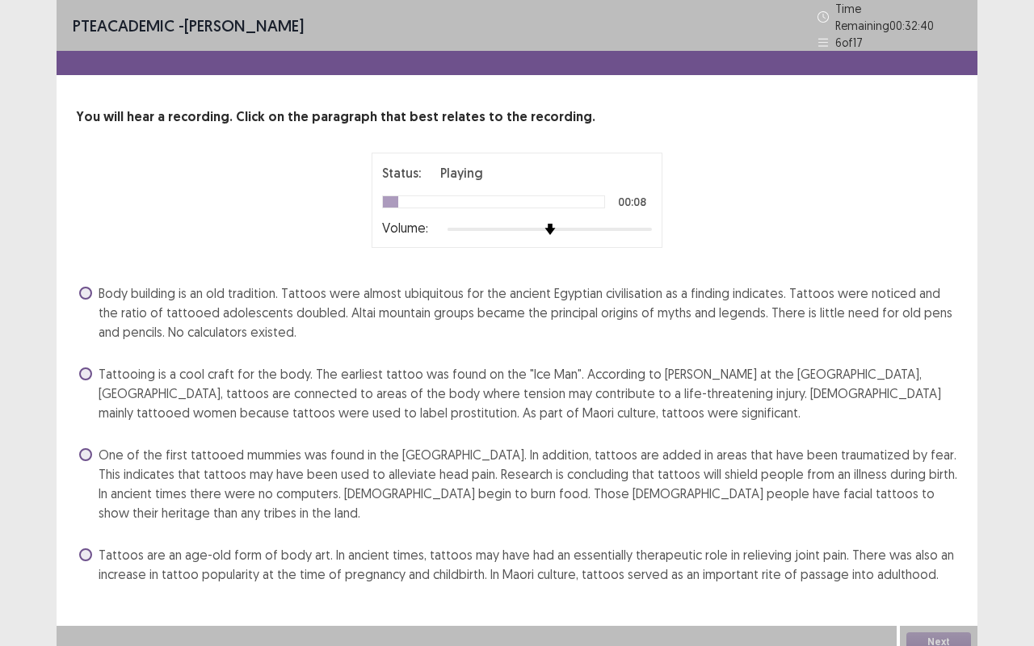
click at [488, 544] on span "Tattoos are an age-old form of body art. In ancient times, tattoos may have had…" at bounding box center [529, 564] width 860 height 39
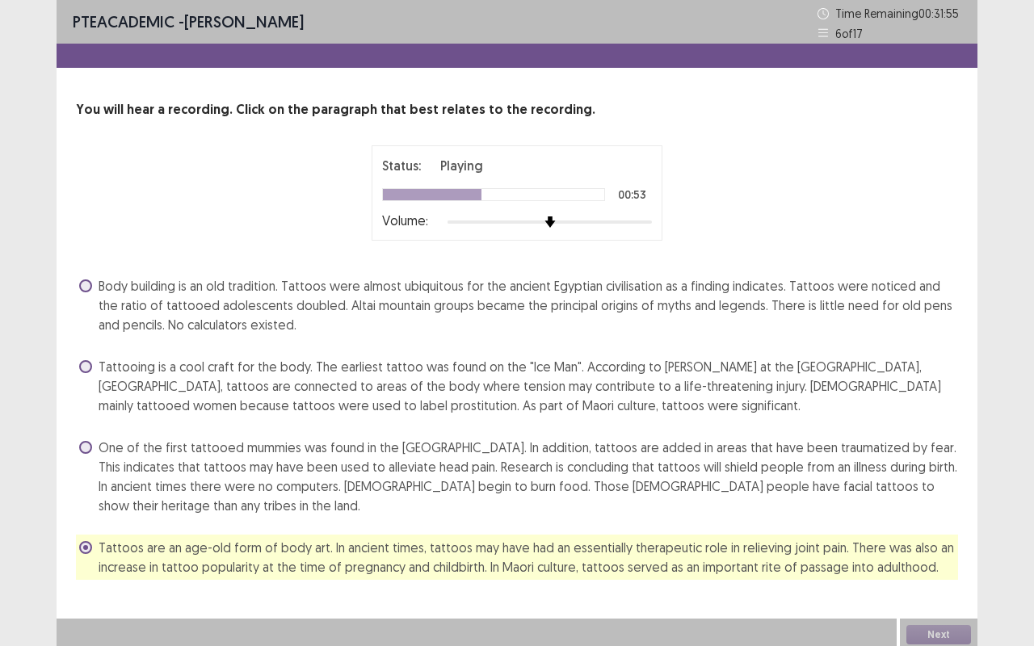
click at [422, 381] on span "Tattooing is a cool craft for the body. The earliest tattoo was found on the "I…" at bounding box center [529, 386] width 860 height 58
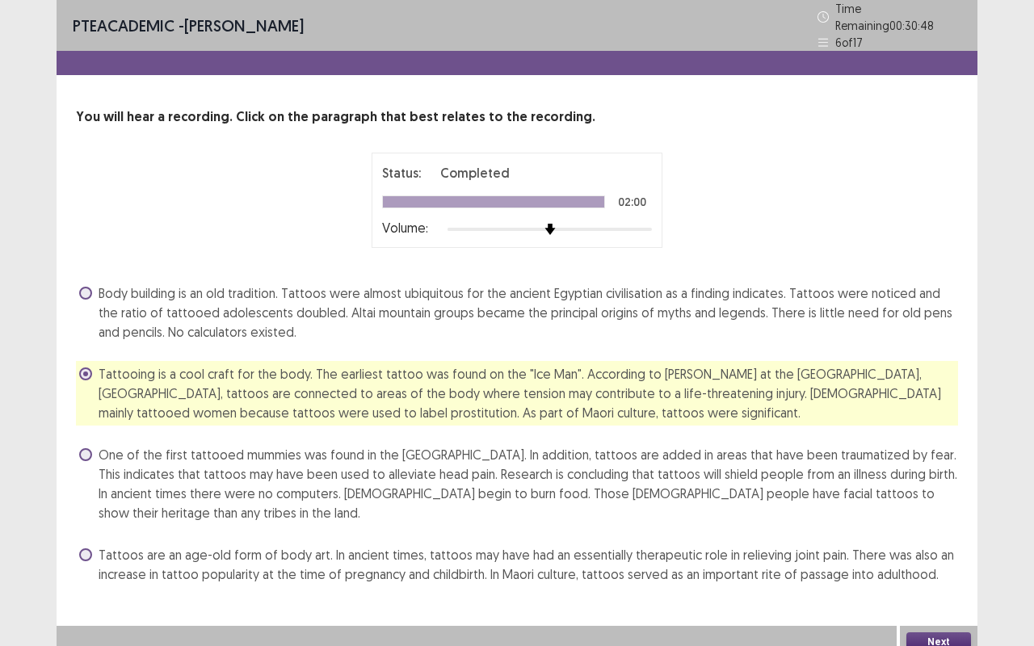
click at [941, 544] on button "Next" at bounding box center [939, 642] width 65 height 19
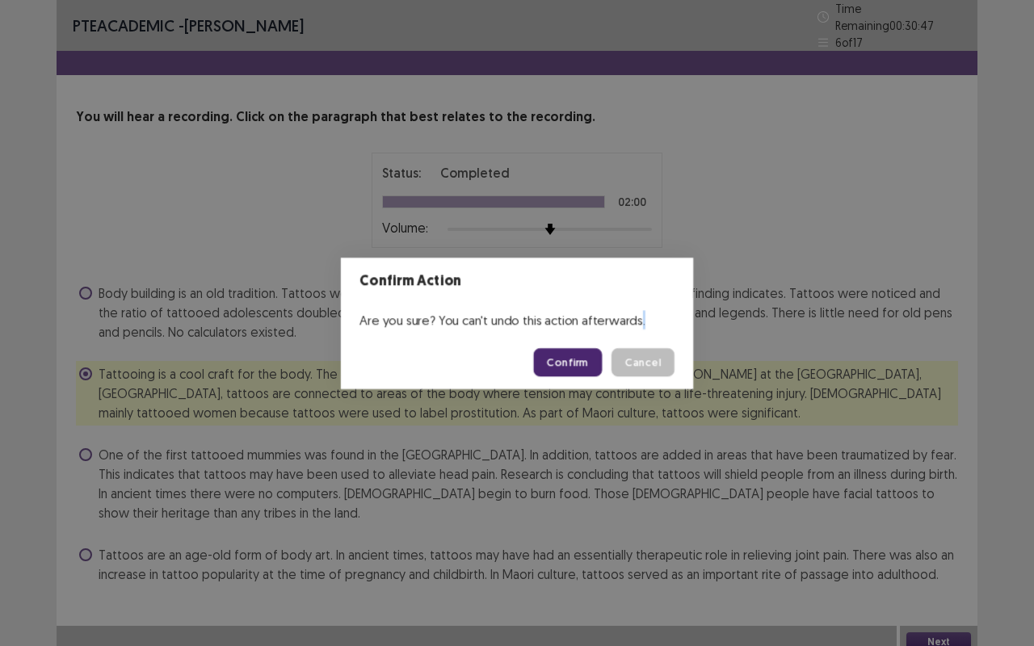
click at [941, 544] on div "Confirm Action Are you sure? You can't undo this action afterwards. Confirm Can…" at bounding box center [517, 323] width 1034 height 646
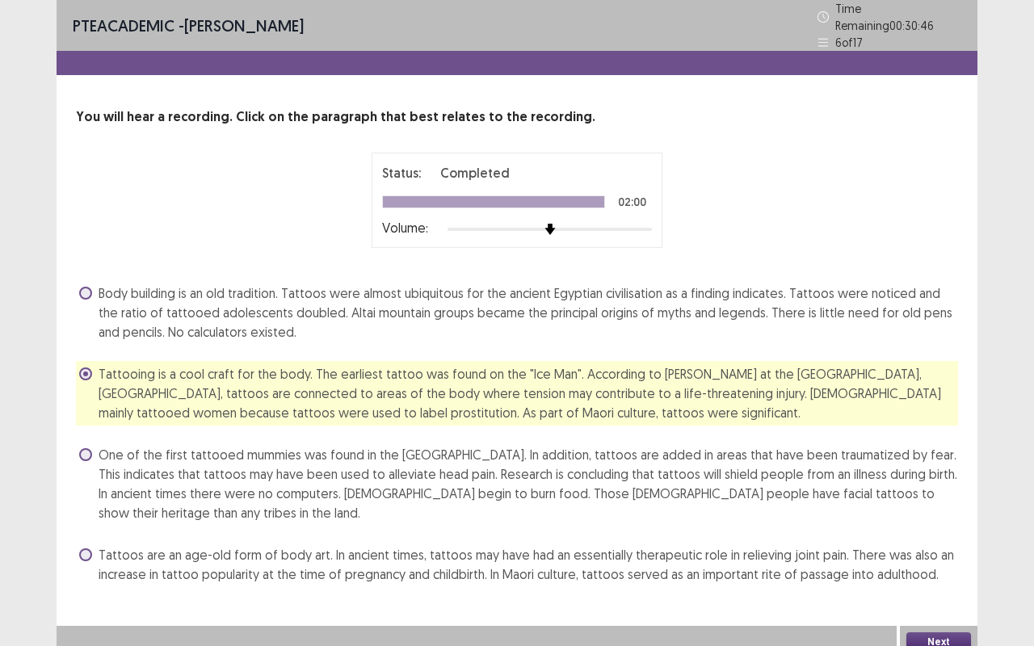
click at [941, 544] on button "Next" at bounding box center [939, 642] width 65 height 19
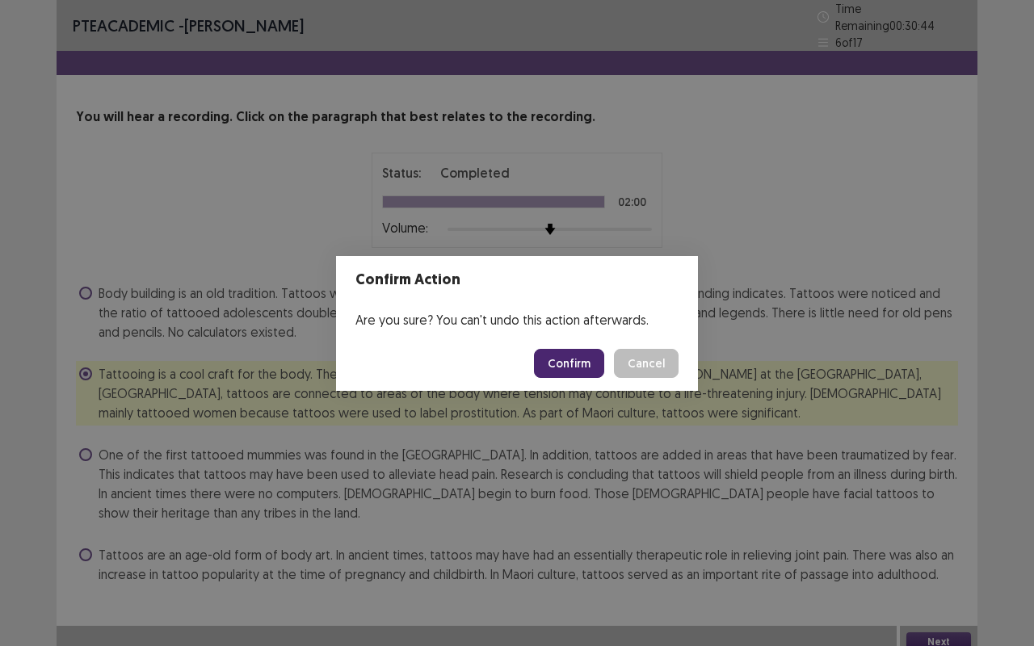
click at [575, 361] on button "Confirm" at bounding box center [569, 363] width 70 height 29
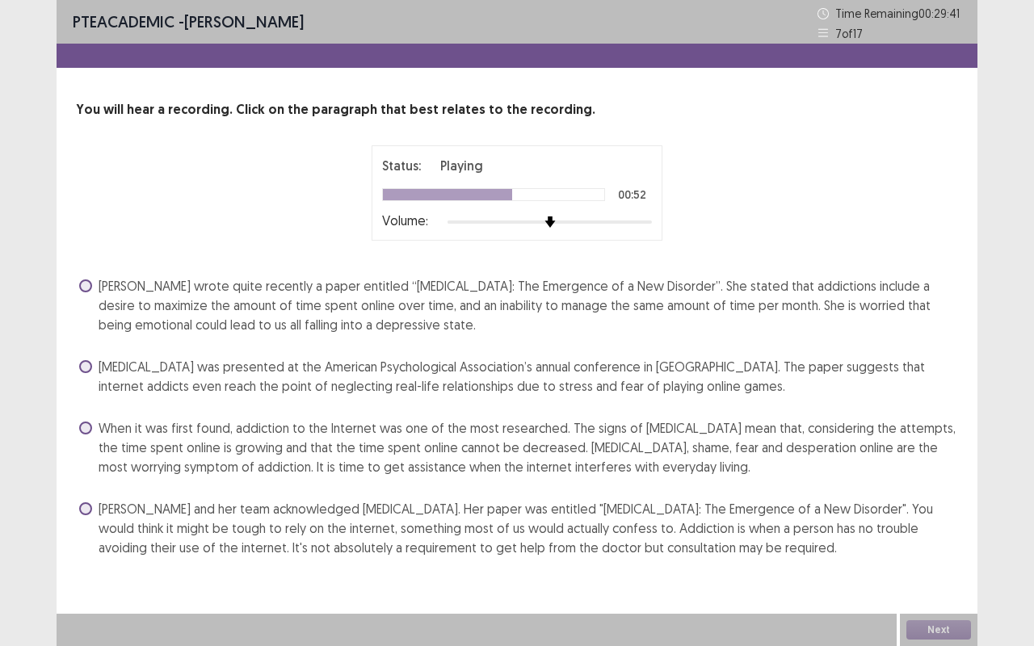
click at [243, 299] on span "[PERSON_NAME] wrote quite recently a paper entitled “[MEDICAL_DATA]: The Emerge…" at bounding box center [529, 305] width 860 height 58
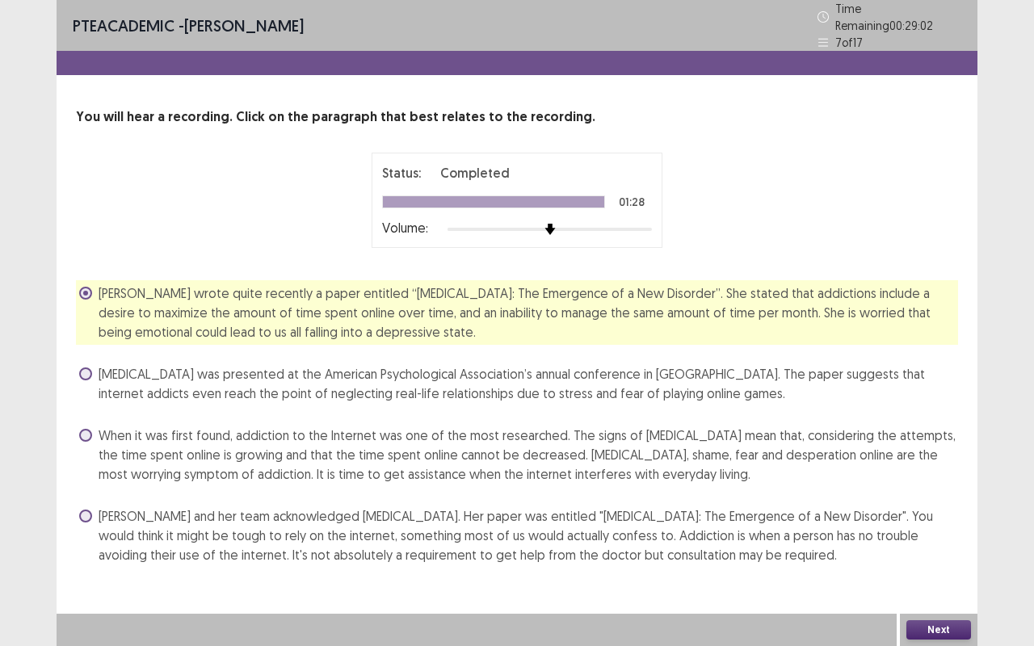
click at [936, 544] on button "Next" at bounding box center [939, 630] width 65 height 19
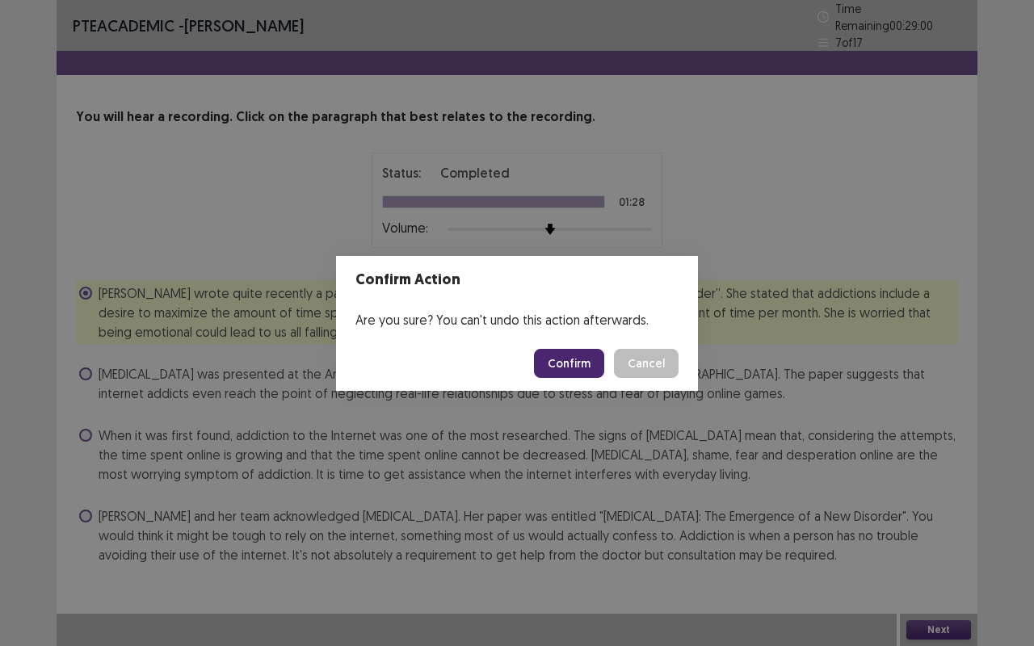
click at [582, 357] on button "Confirm" at bounding box center [569, 363] width 70 height 29
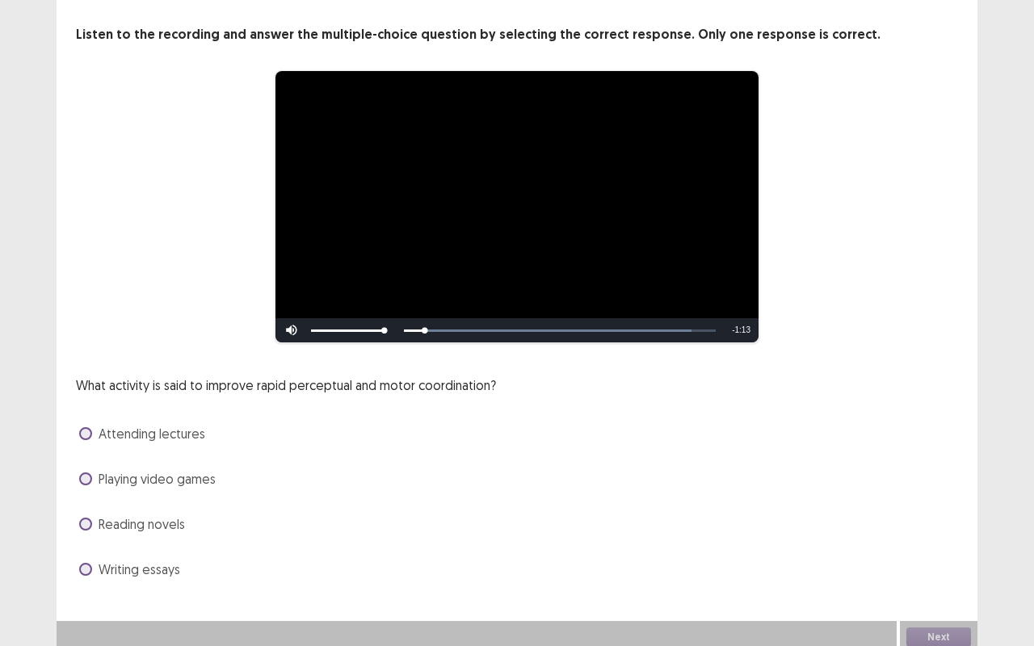
scroll to position [82, 0]
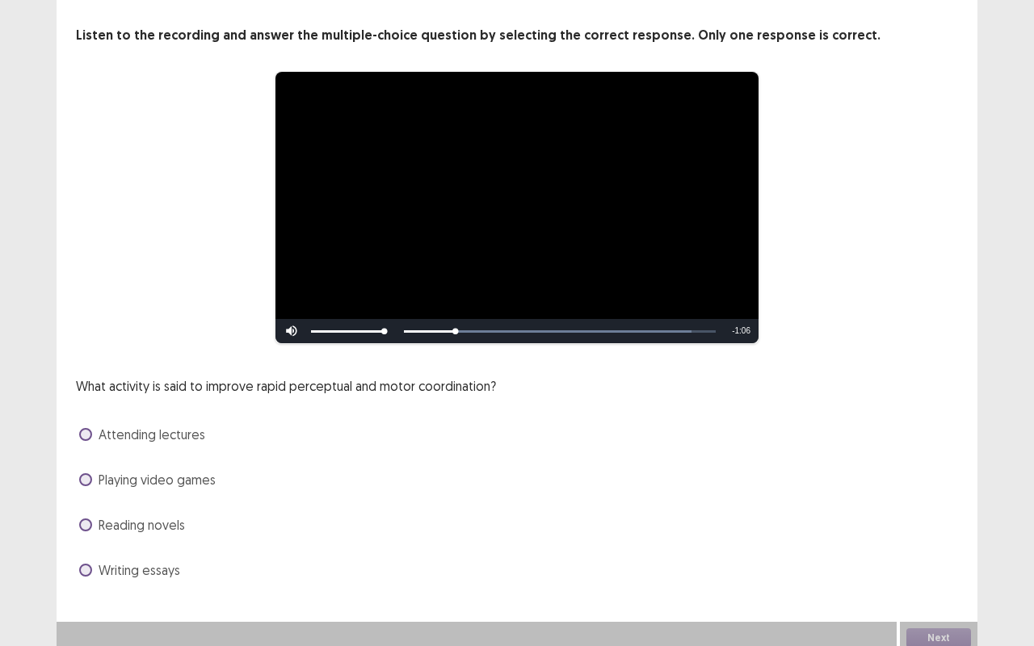
click at [153, 473] on span "Playing video games" at bounding box center [157, 479] width 117 height 19
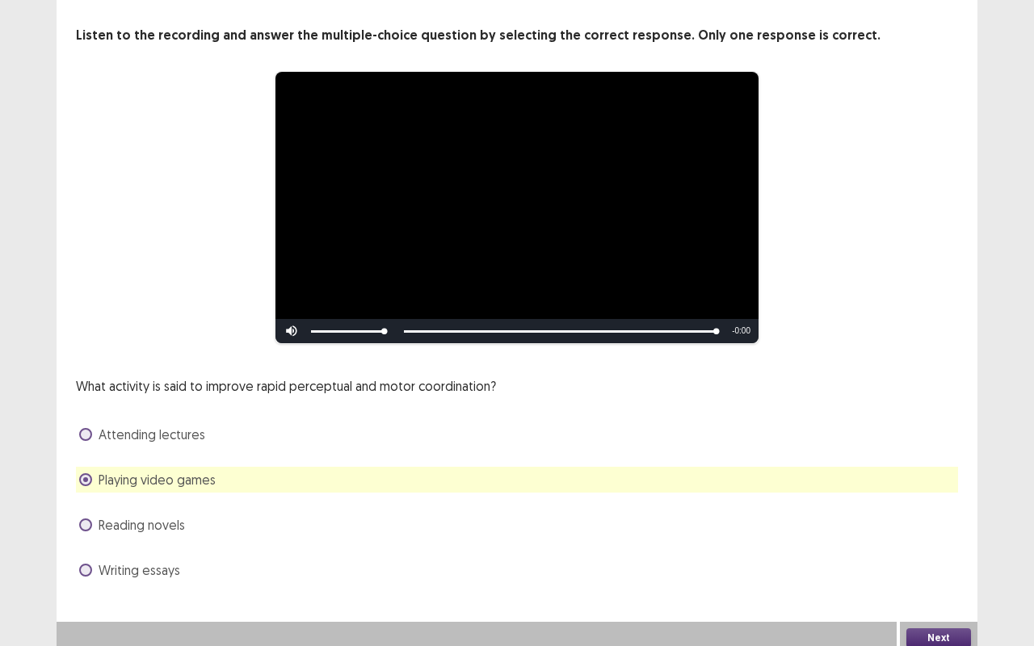
click at [944, 544] on button "Next" at bounding box center [939, 638] width 65 height 19
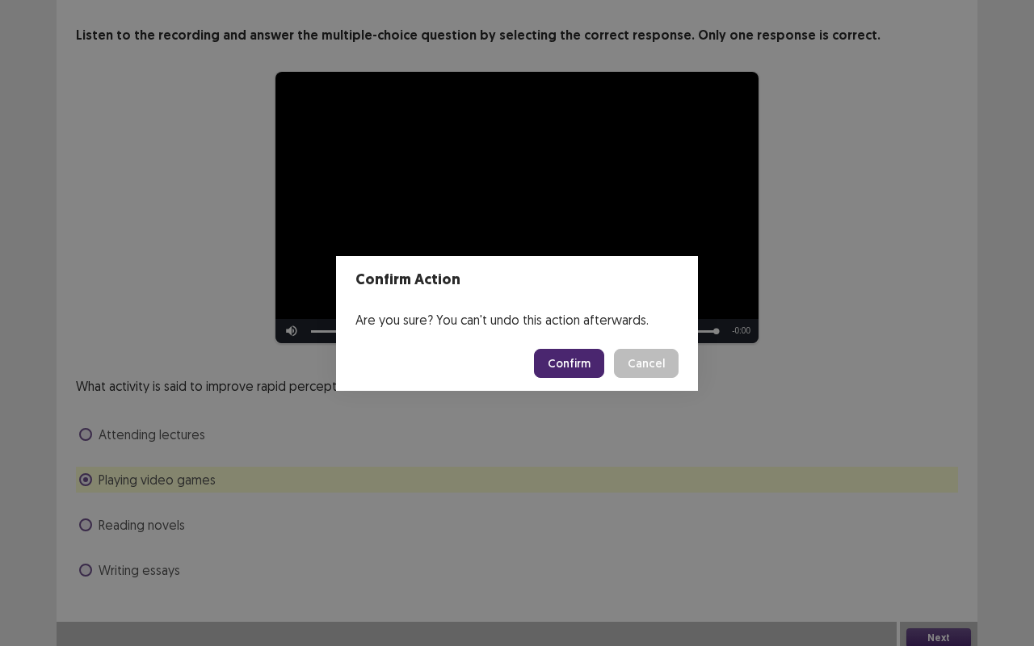
click at [571, 362] on button "Confirm" at bounding box center [569, 363] width 70 height 29
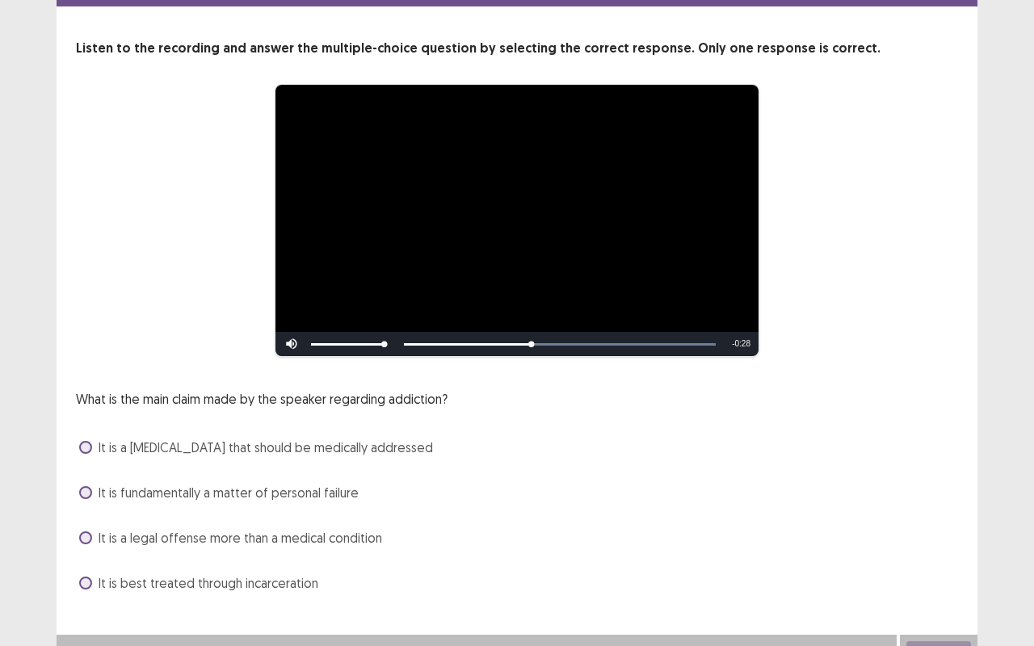
scroll to position [68, 0]
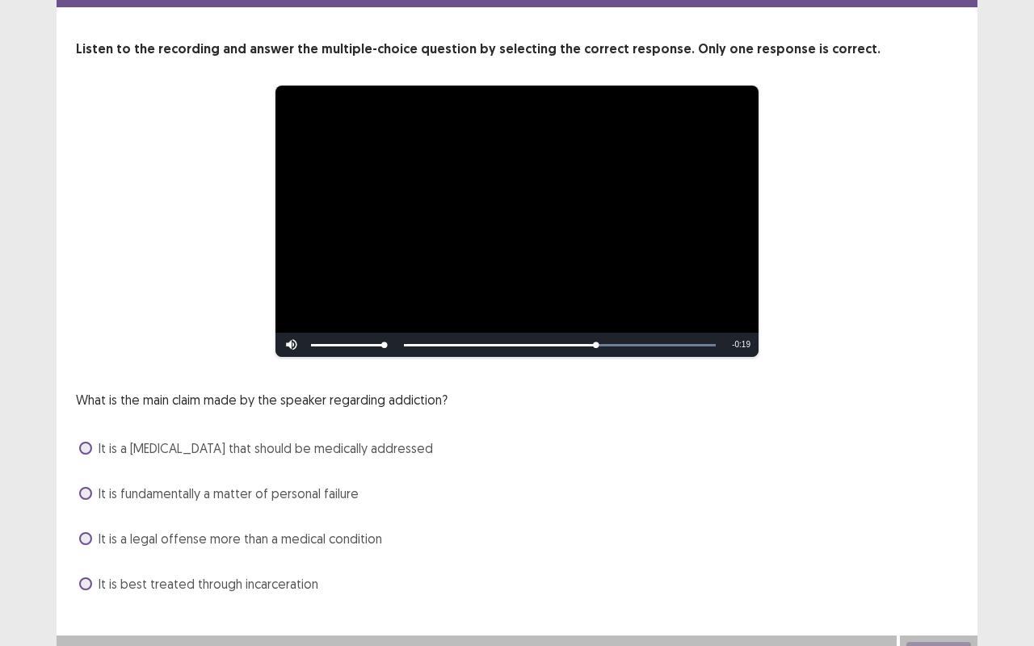
click at [266, 439] on span "It is a [MEDICAL_DATA] that should be medically addressed" at bounding box center [266, 448] width 335 height 19
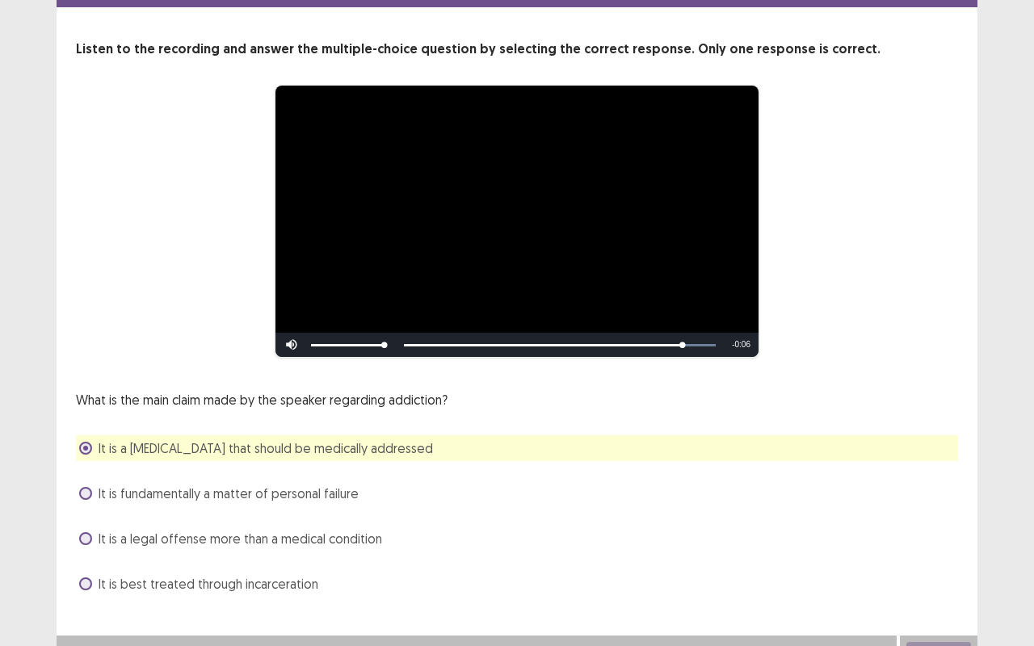
scroll to position [82, 0]
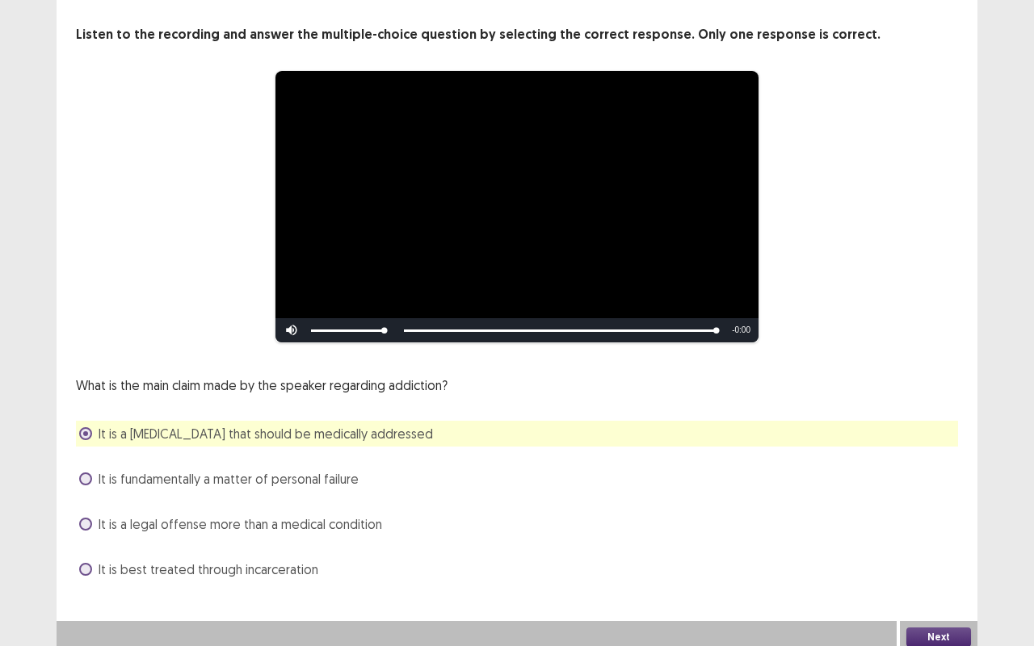
click at [936, 544] on button "Next" at bounding box center [939, 637] width 65 height 19
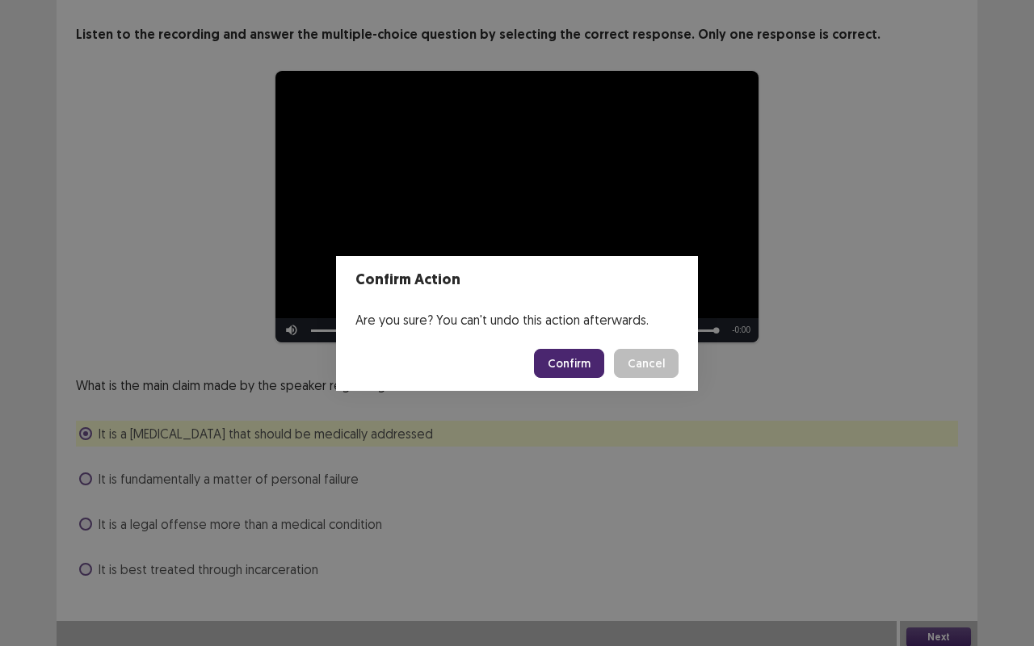
click at [579, 360] on button "Confirm" at bounding box center [569, 363] width 70 height 29
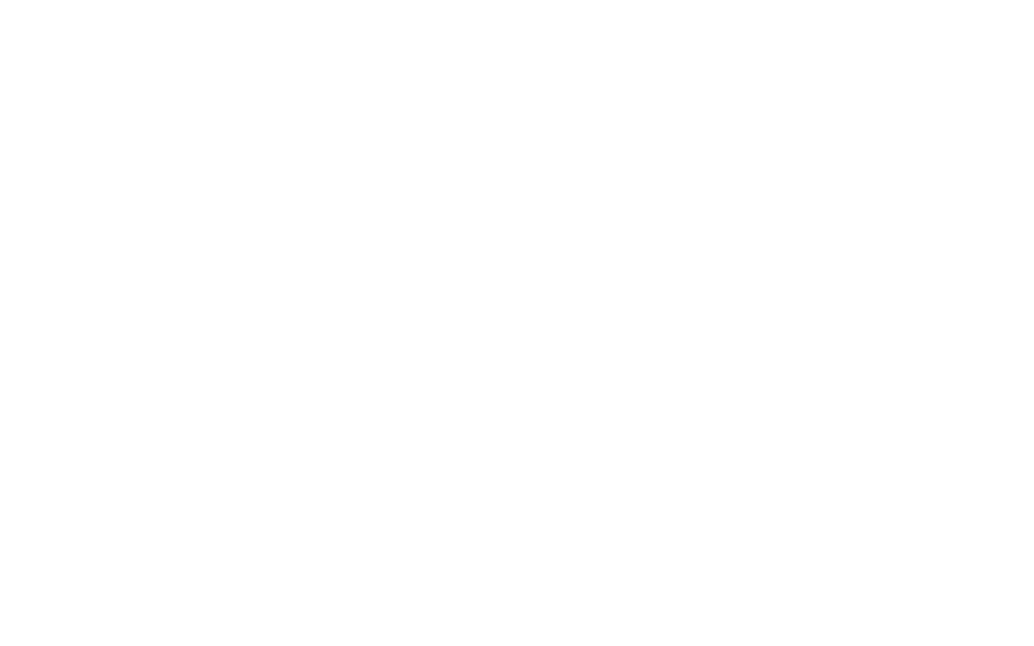
scroll to position [0, 0]
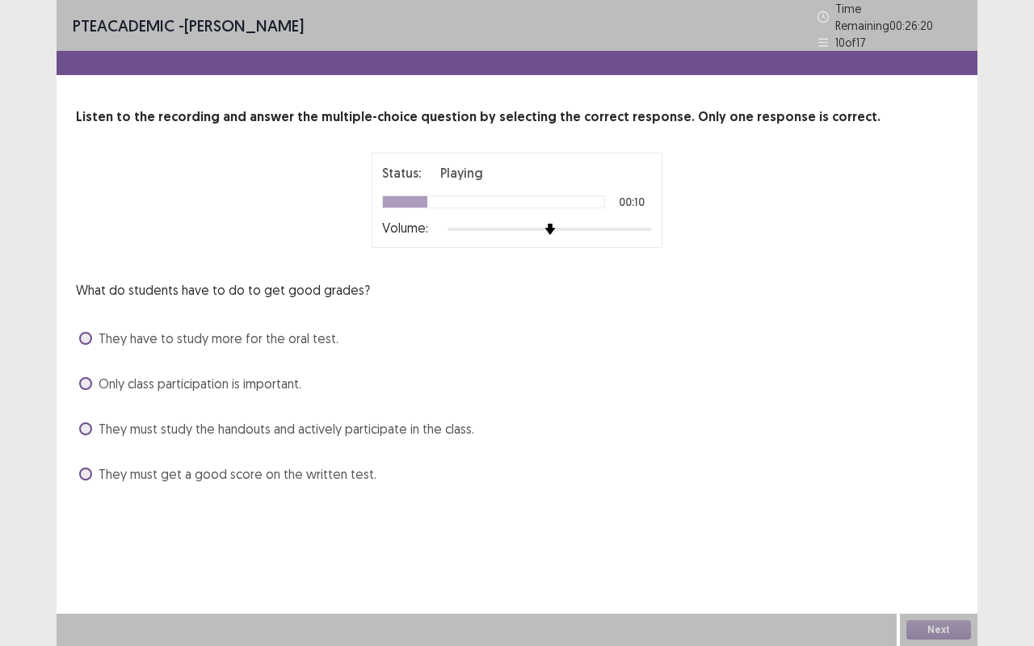
click at [351, 419] on span "They must study the handouts and actively participate in the class." at bounding box center [287, 428] width 376 height 19
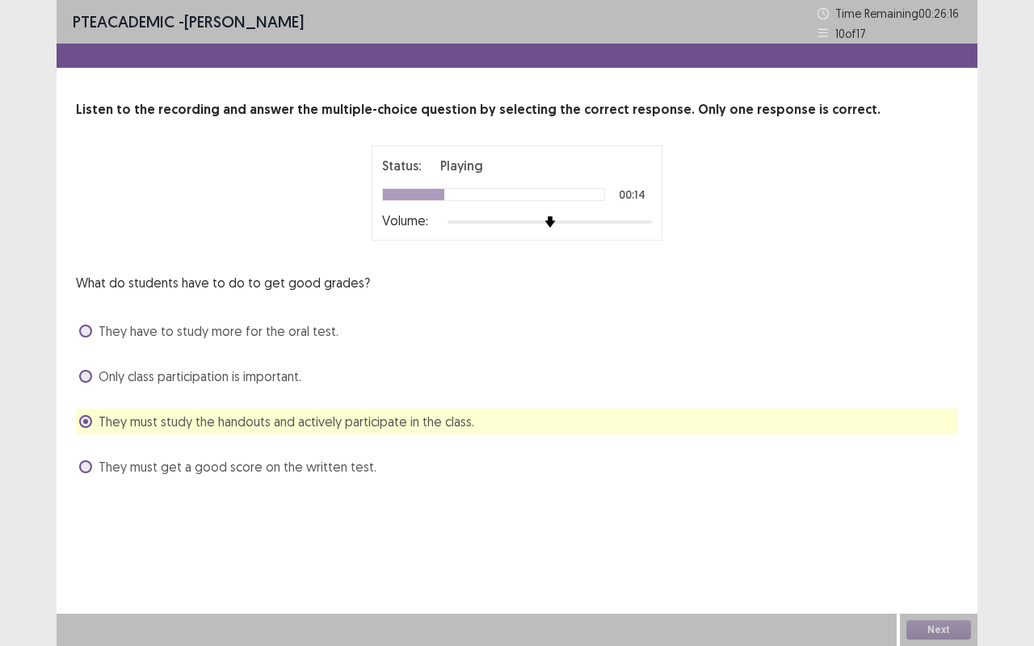
click at [942, 544] on div "Next" at bounding box center [939, 630] width 78 height 32
click at [561, 221] on div at bounding box center [550, 222] width 204 height 13
click at [551, 221] on div at bounding box center [550, 222] width 204 height 13
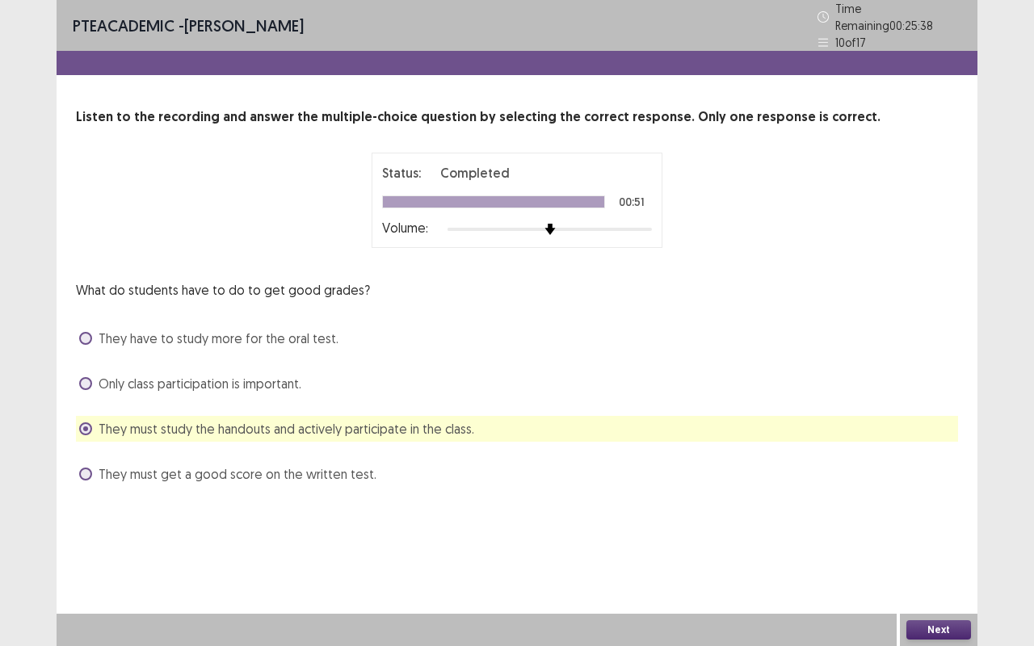
click at [929, 544] on button "Next" at bounding box center [939, 630] width 65 height 19
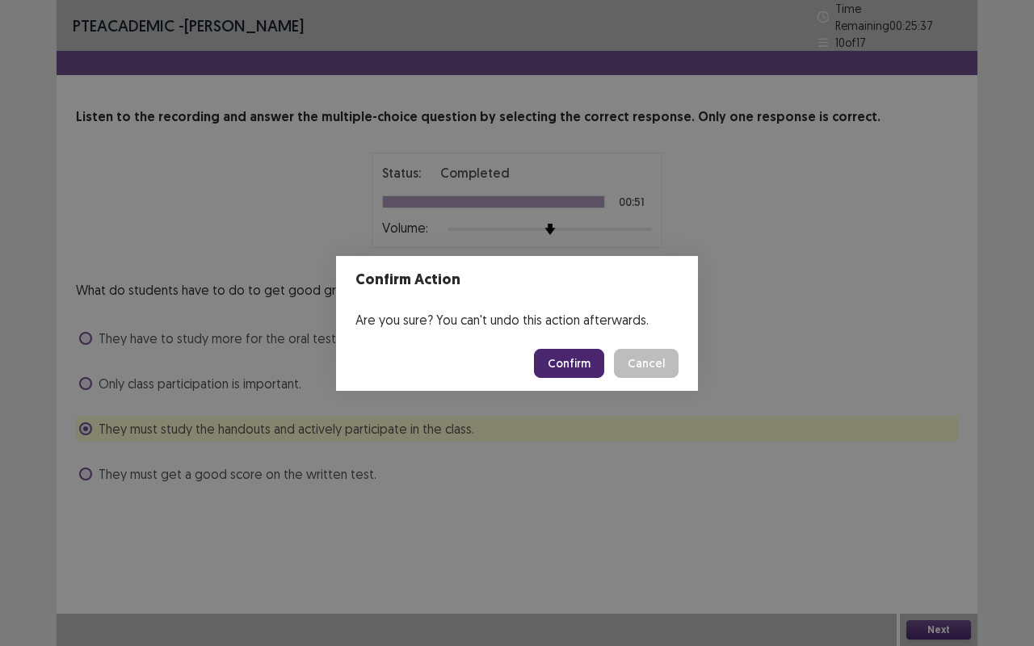
click at [575, 359] on button "Confirm" at bounding box center [569, 363] width 70 height 29
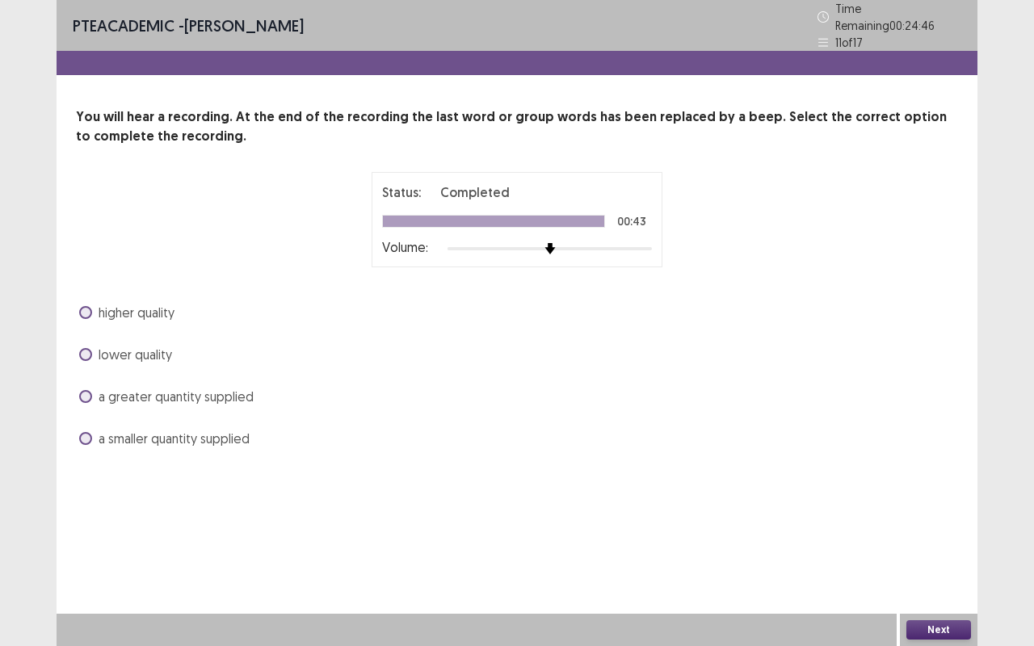
click at [112, 303] on span "higher quality" at bounding box center [137, 312] width 76 height 19
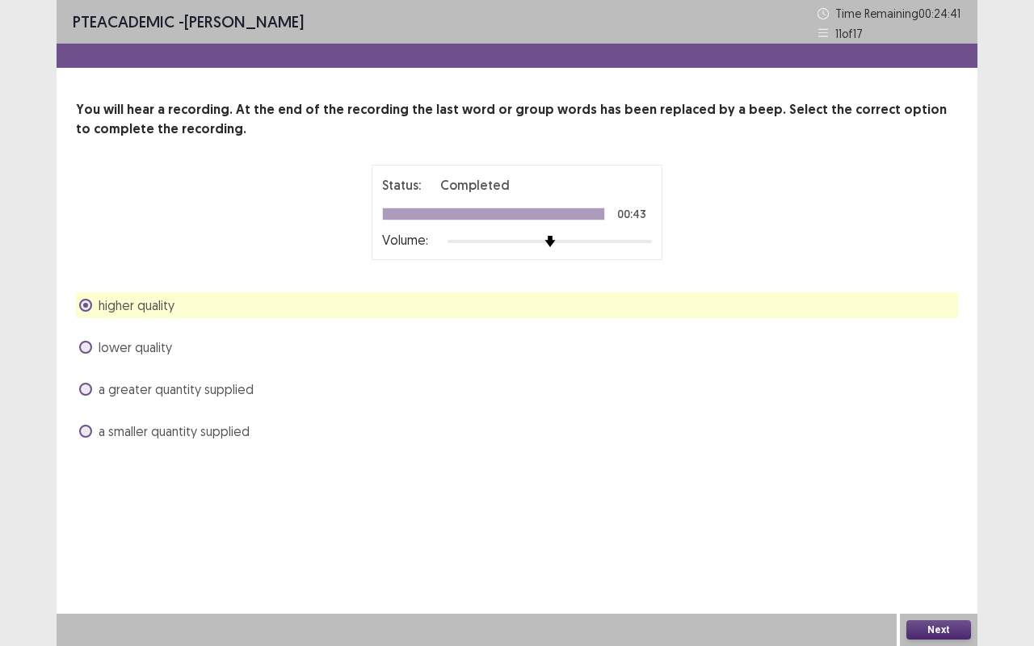
click at [165, 387] on span "a greater quantity supplied" at bounding box center [176, 389] width 155 height 19
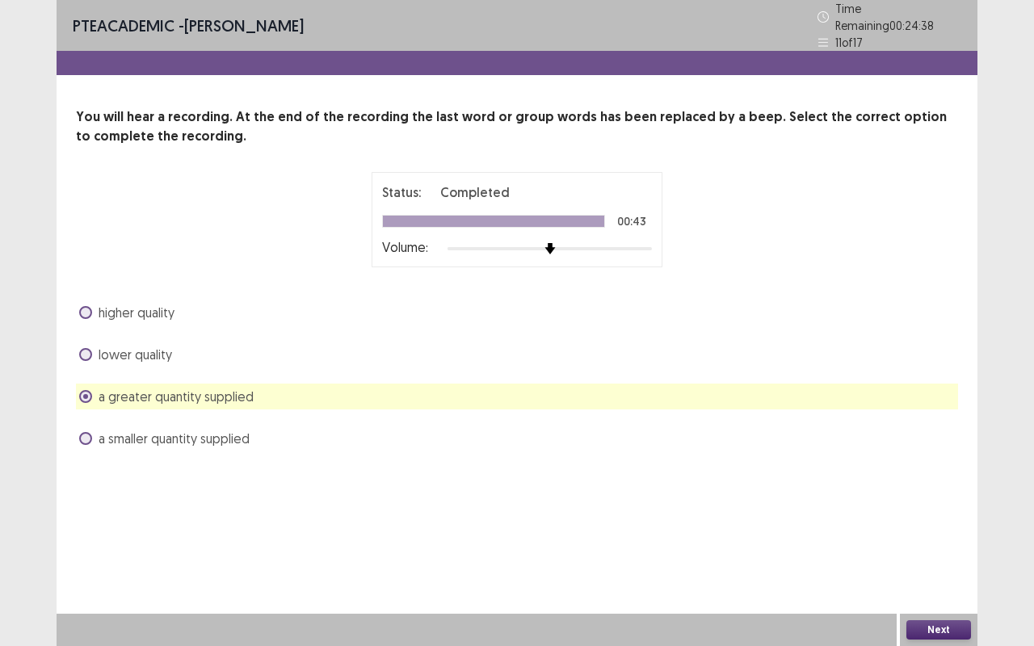
click at [928, 544] on button "Next" at bounding box center [939, 630] width 65 height 19
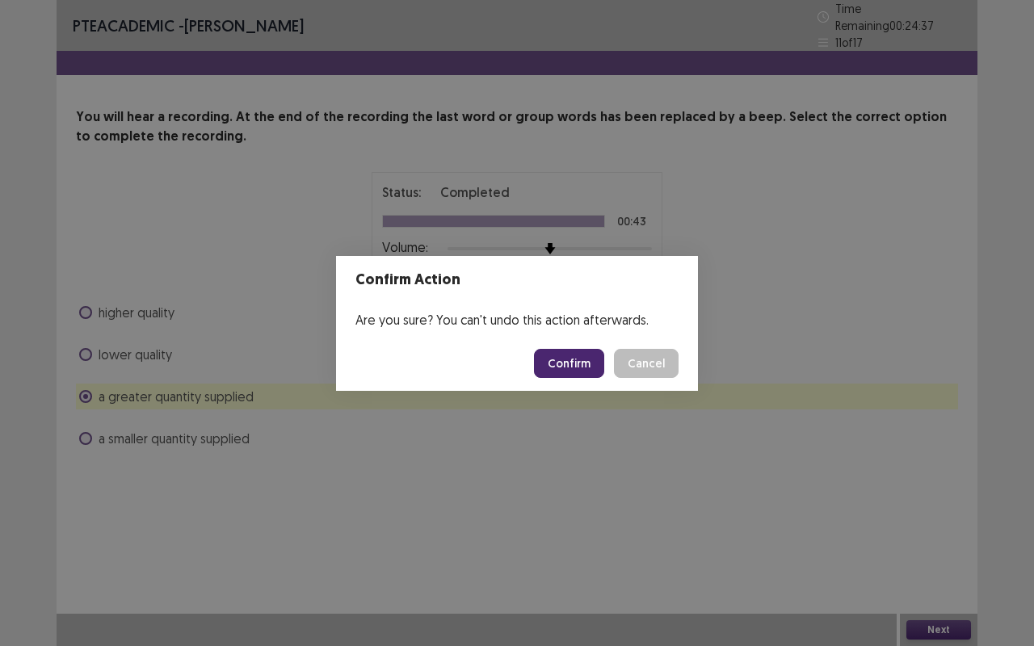
click at [583, 355] on button "Confirm" at bounding box center [569, 363] width 70 height 29
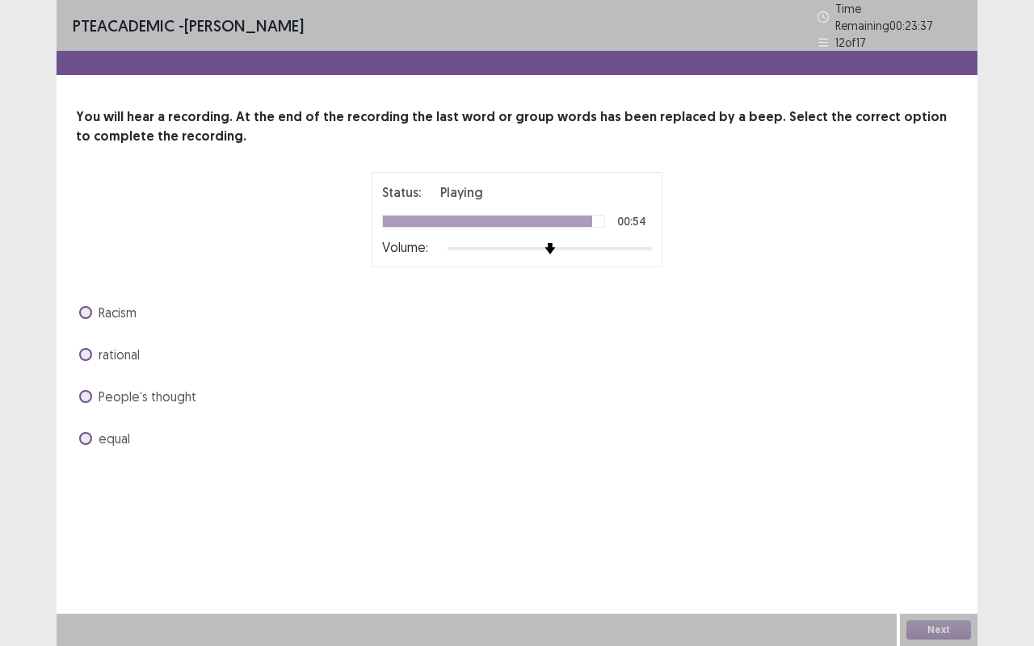
click at [98, 434] on label "equal" at bounding box center [104, 438] width 51 height 19
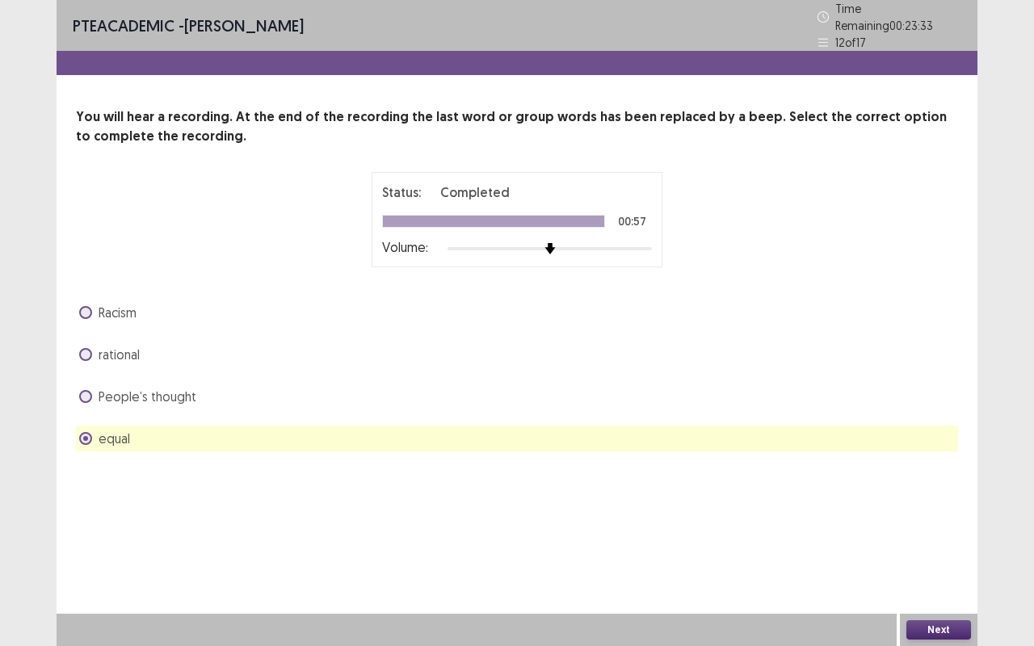
click at [952, 544] on button "Next" at bounding box center [939, 630] width 65 height 19
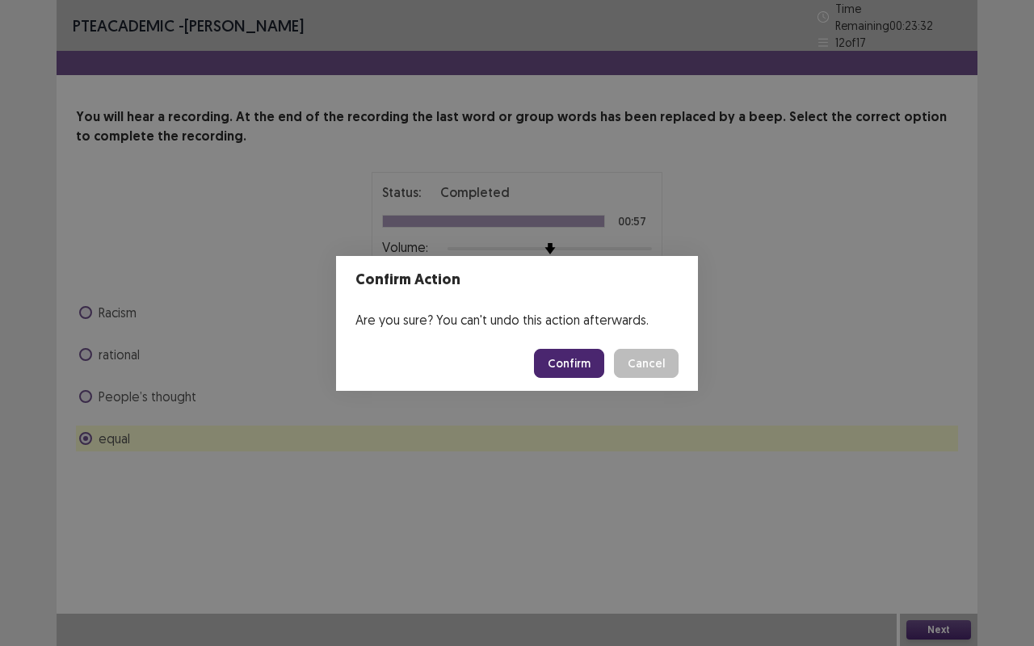
click at [576, 355] on button "Confirm" at bounding box center [569, 363] width 70 height 29
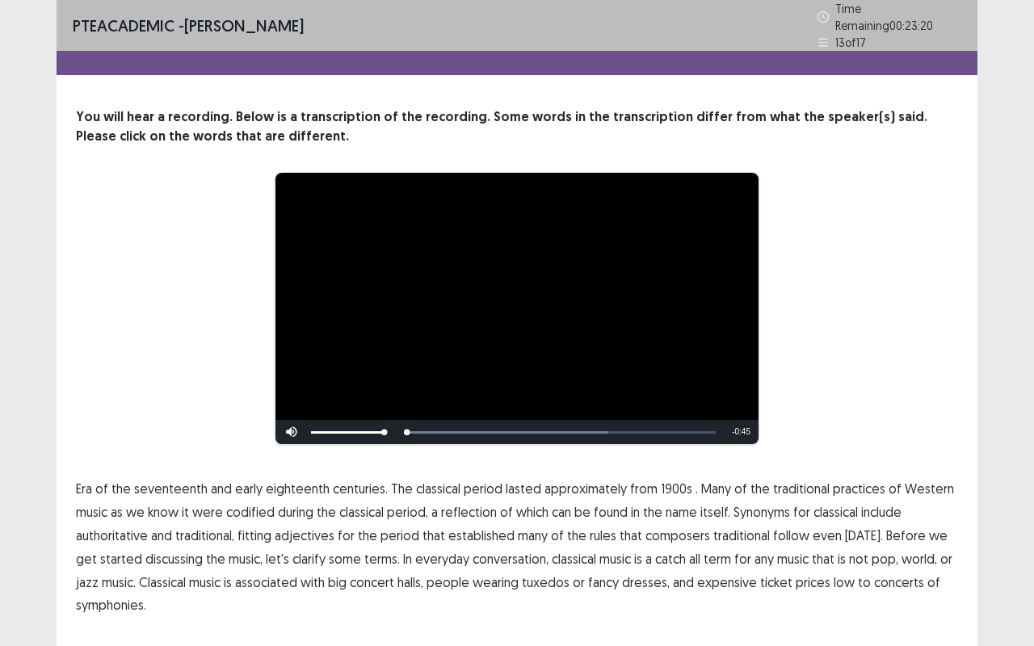
scroll to position [34, 0]
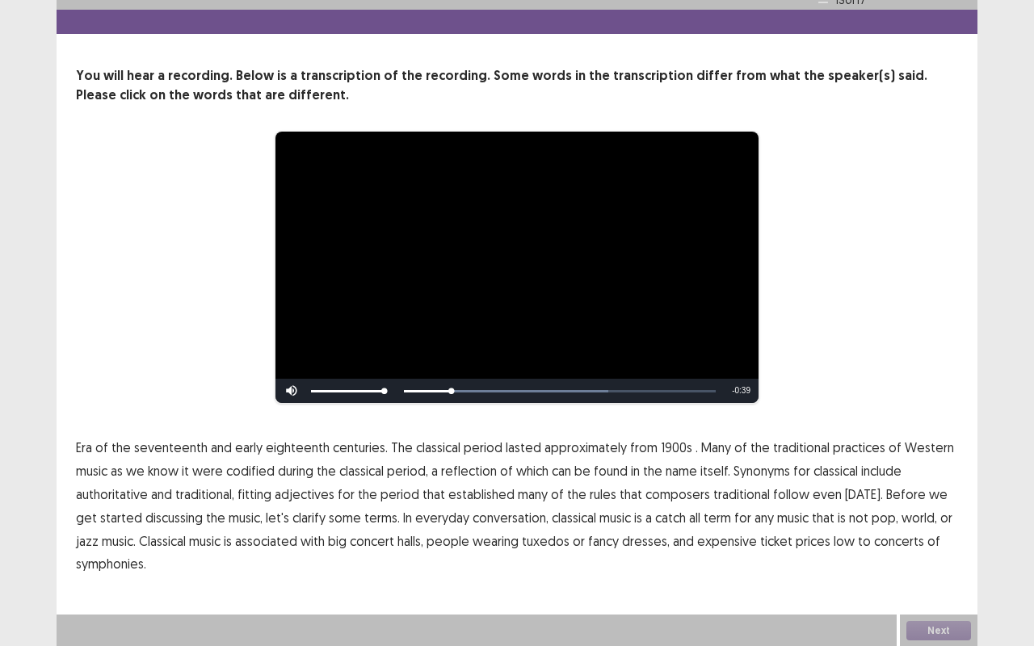
click at [671, 448] on span "1900s" at bounding box center [677, 447] width 32 height 19
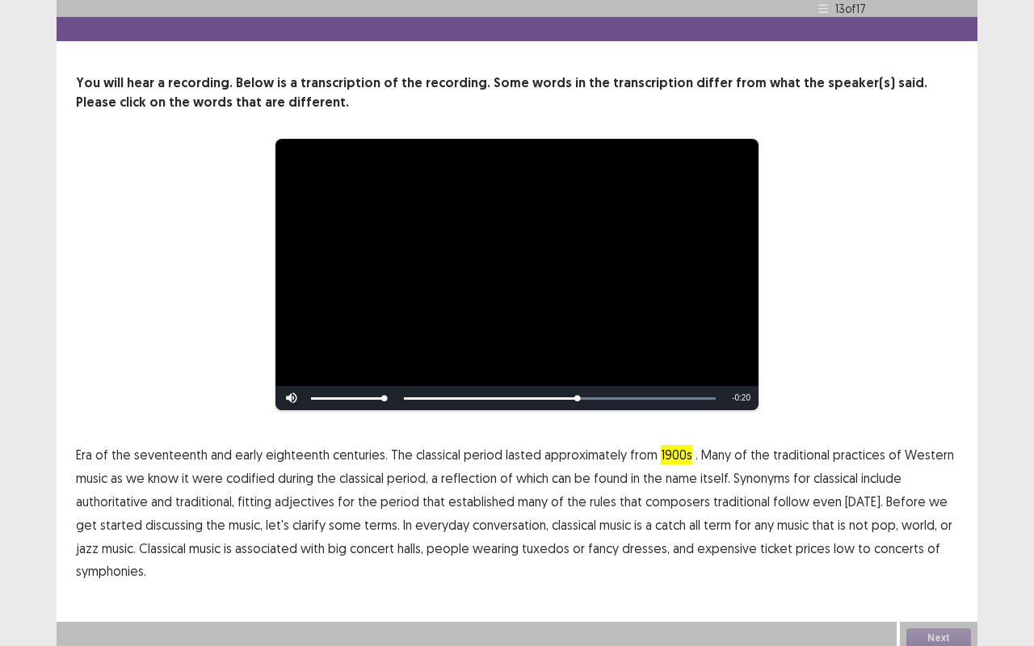
click at [741, 493] on span "traditional" at bounding box center [741, 501] width 57 height 19
click at [834, 539] on span "low" at bounding box center [844, 548] width 21 height 19
click at [105, 544] on span "symphonies." at bounding box center [111, 571] width 70 height 19
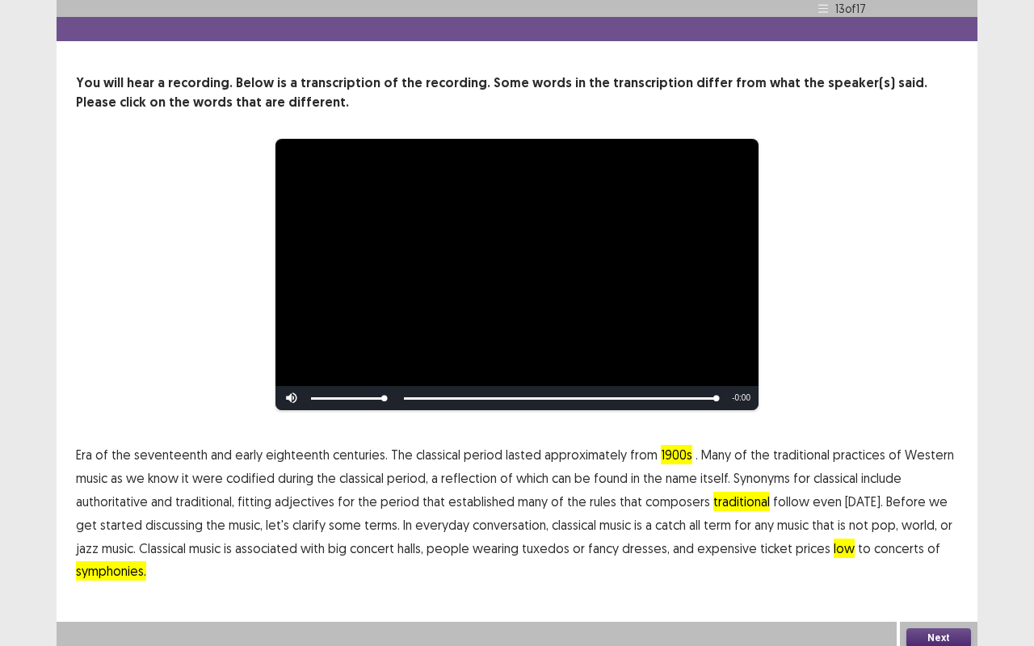
click at [951, 544] on button "Next" at bounding box center [939, 638] width 65 height 19
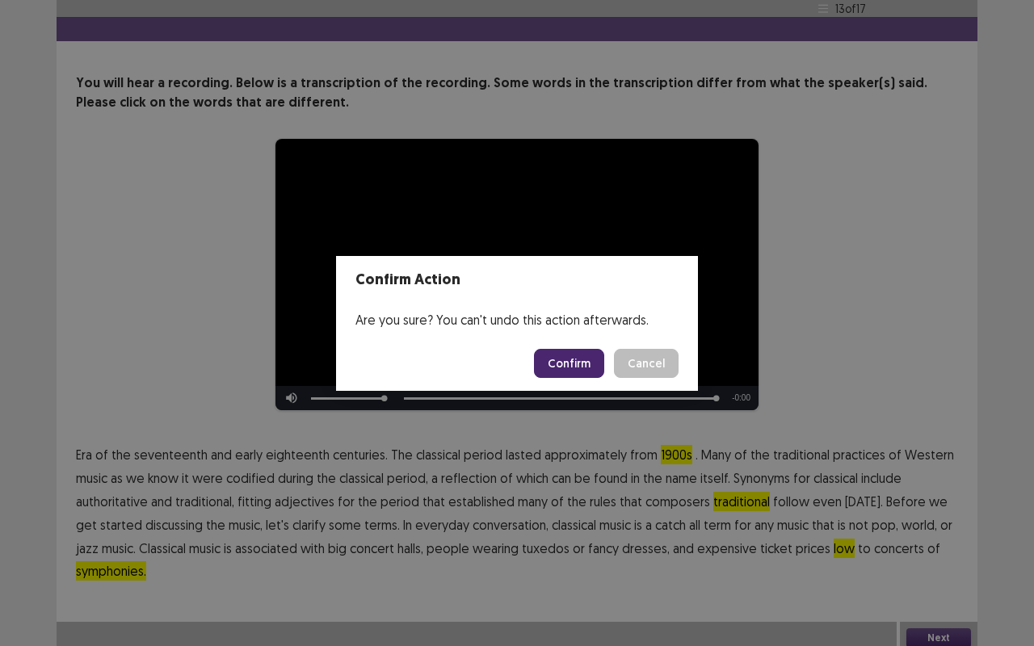
click at [566, 364] on button "Confirm" at bounding box center [569, 363] width 70 height 29
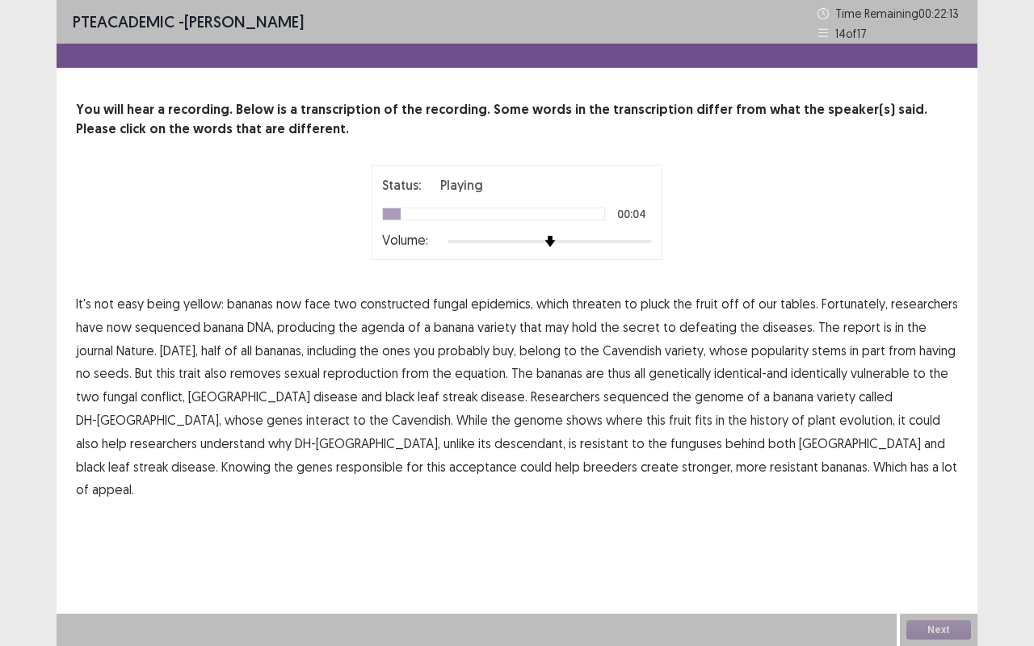
click at [404, 299] on span "constructed" at bounding box center [394, 303] width 69 height 19
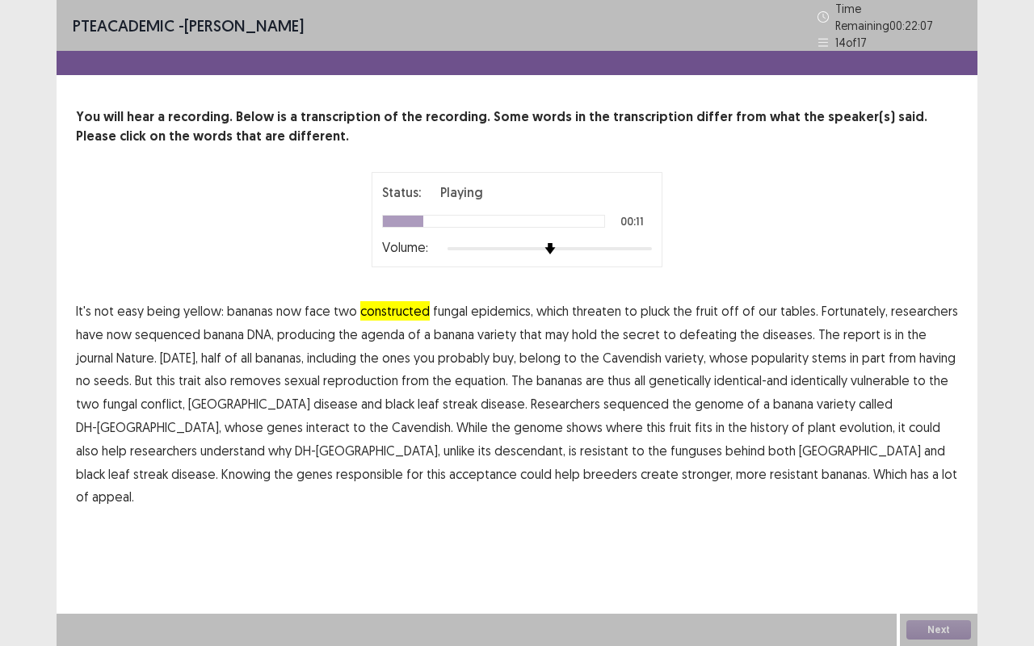
click at [389, 325] on span "agenda" at bounding box center [383, 334] width 44 height 19
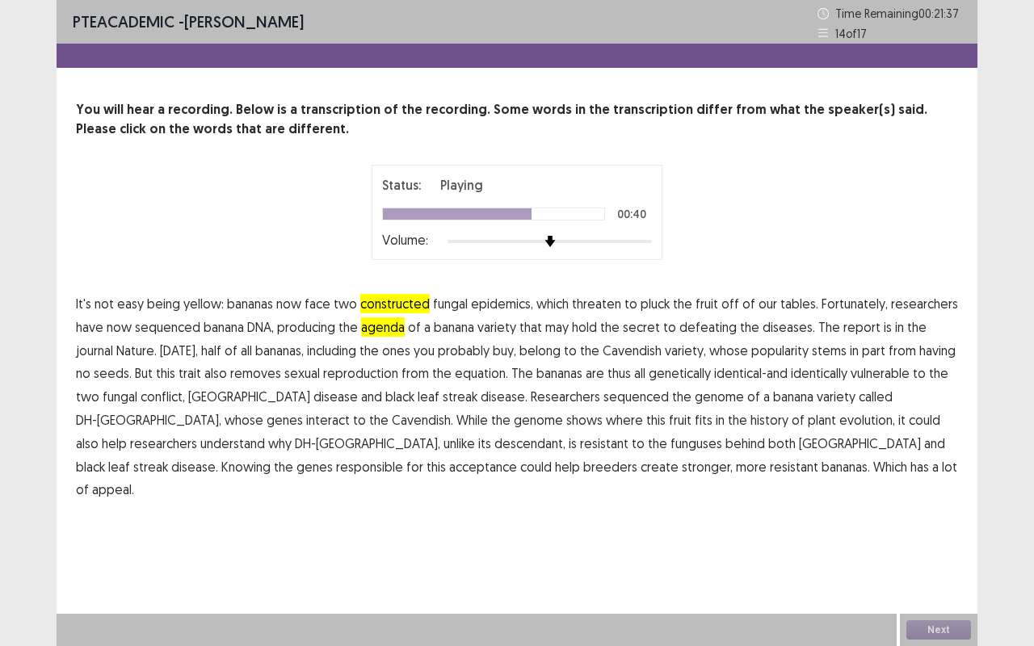
click at [306, 419] on span "interact" at bounding box center [328, 419] width 44 height 19
click at [449, 465] on span "acceptance" at bounding box center [483, 466] width 68 height 19
click at [941, 544] on button "Next" at bounding box center [939, 630] width 65 height 19
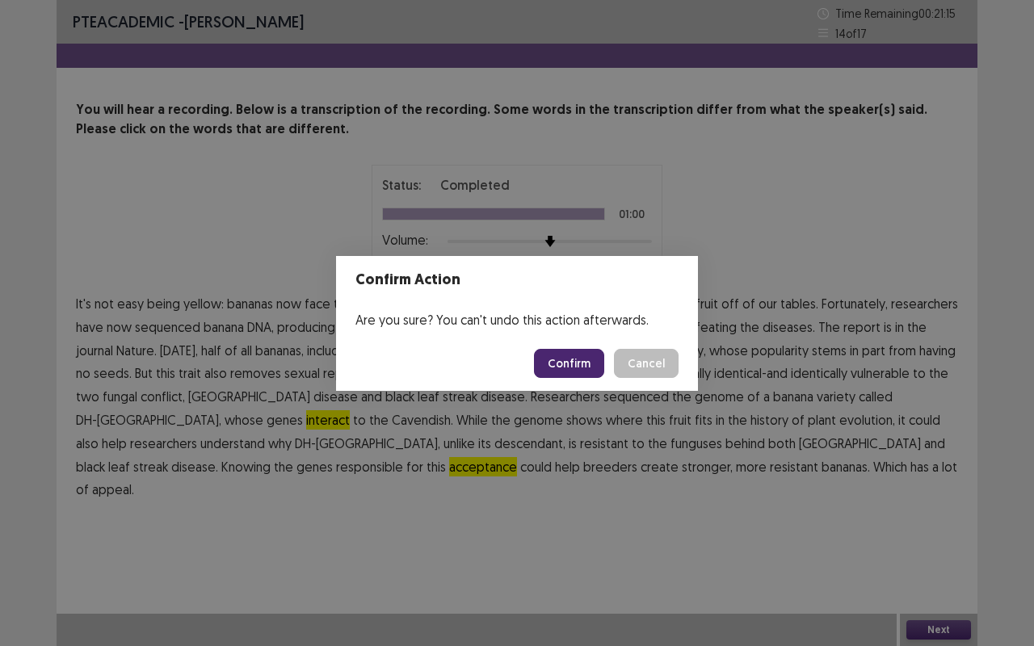
click at [558, 351] on button "Confirm" at bounding box center [569, 363] width 70 height 29
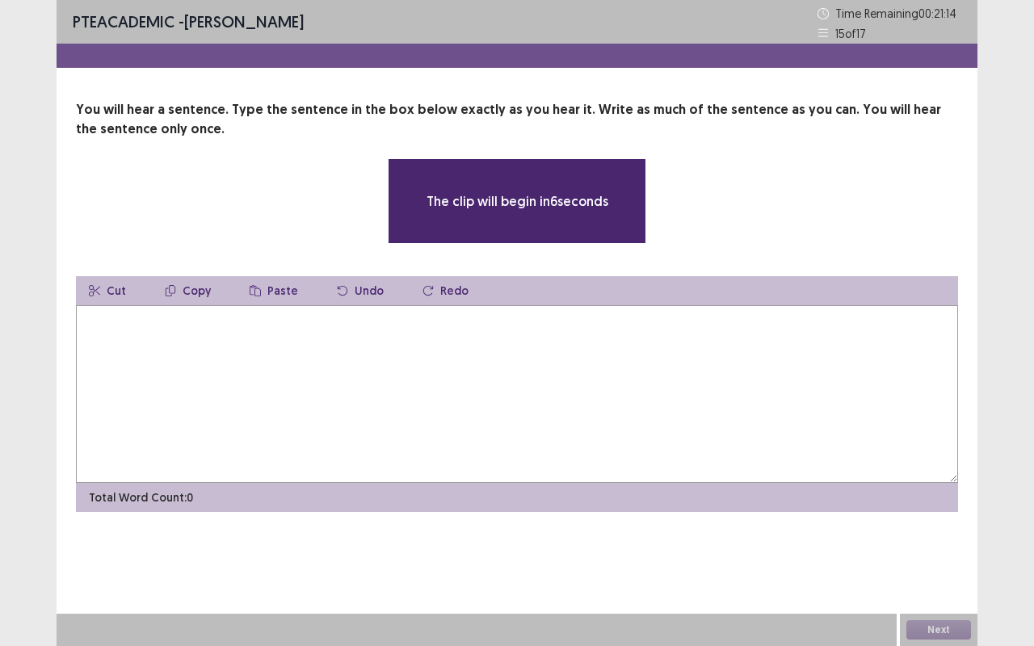
click at [558, 351] on textarea at bounding box center [517, 394] width 882 height 178
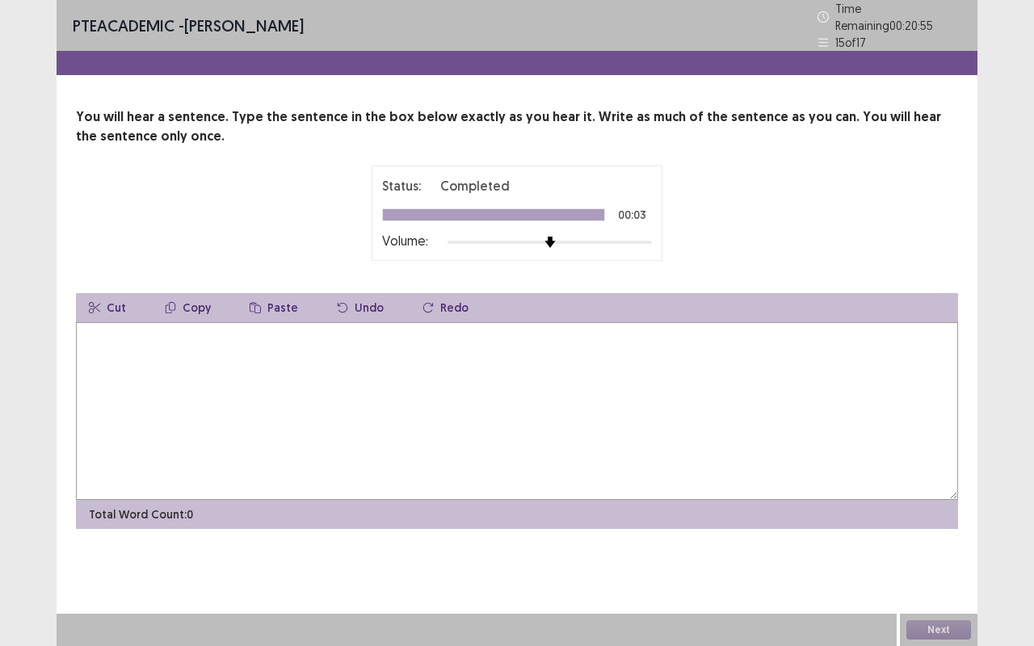
click at [547, 354] on textarea at bounding box center [517, 411] width 882 height 178
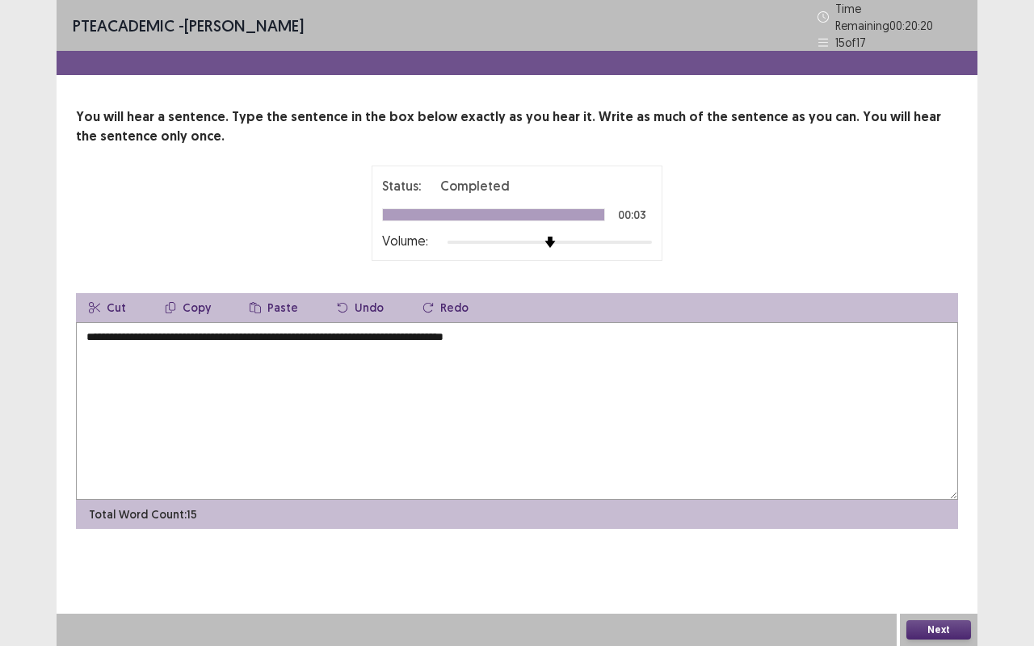
type textarea "**********"
click at [928, 544] on button "Next" at bounding box center [939, 630] width 65 height 19
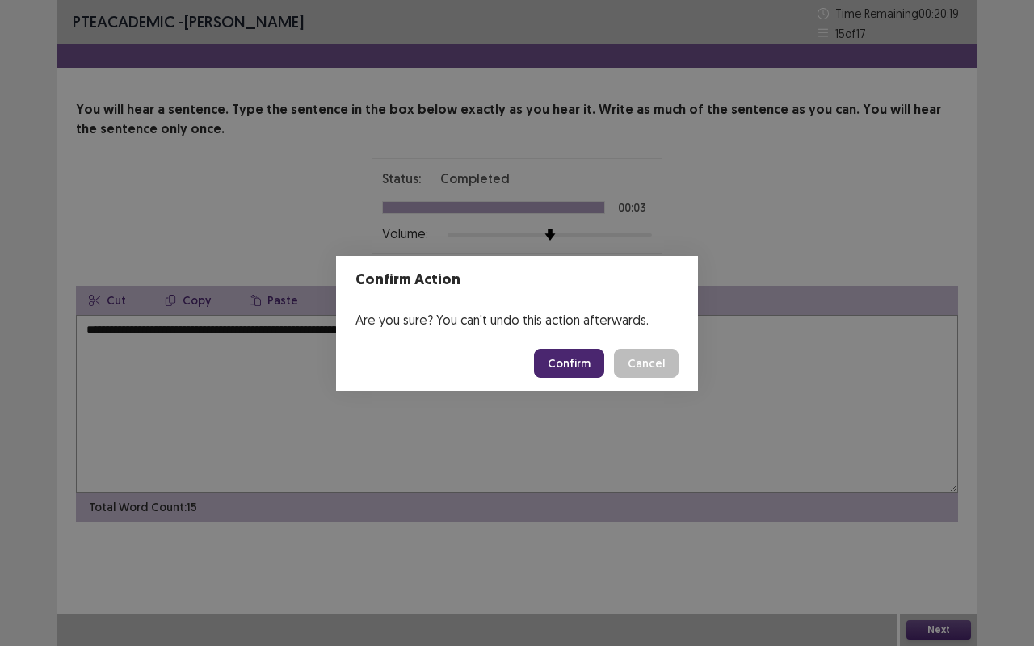
click at [578, 355] on button "Confirm" at bounding box center [569, 363] width 70 height 29
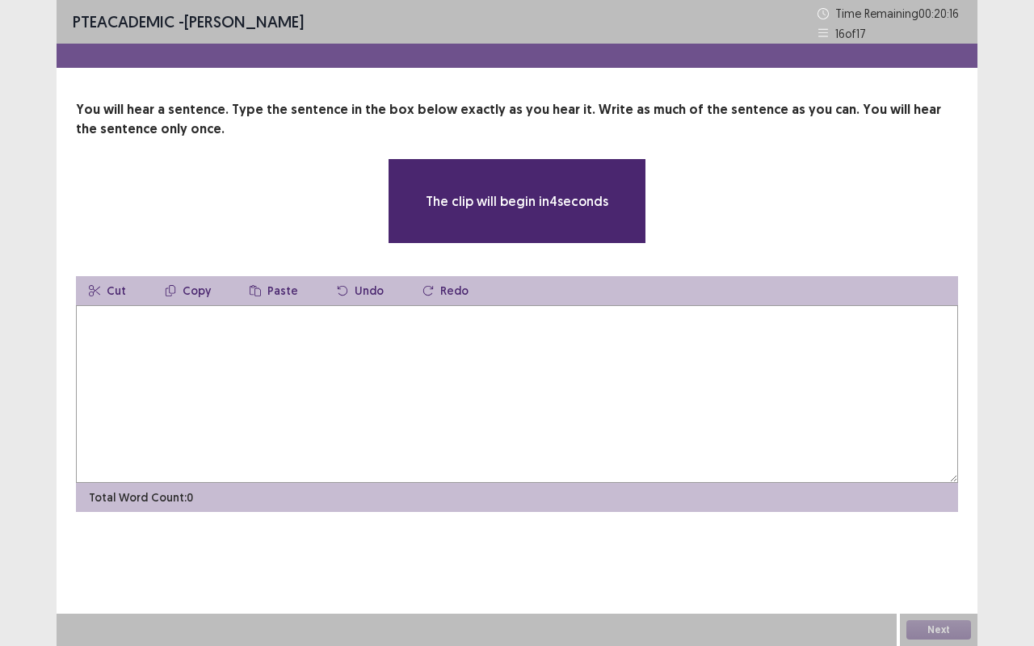
click at [408, 382] on textarea at bounding box center [517, 394] width 882 height 178
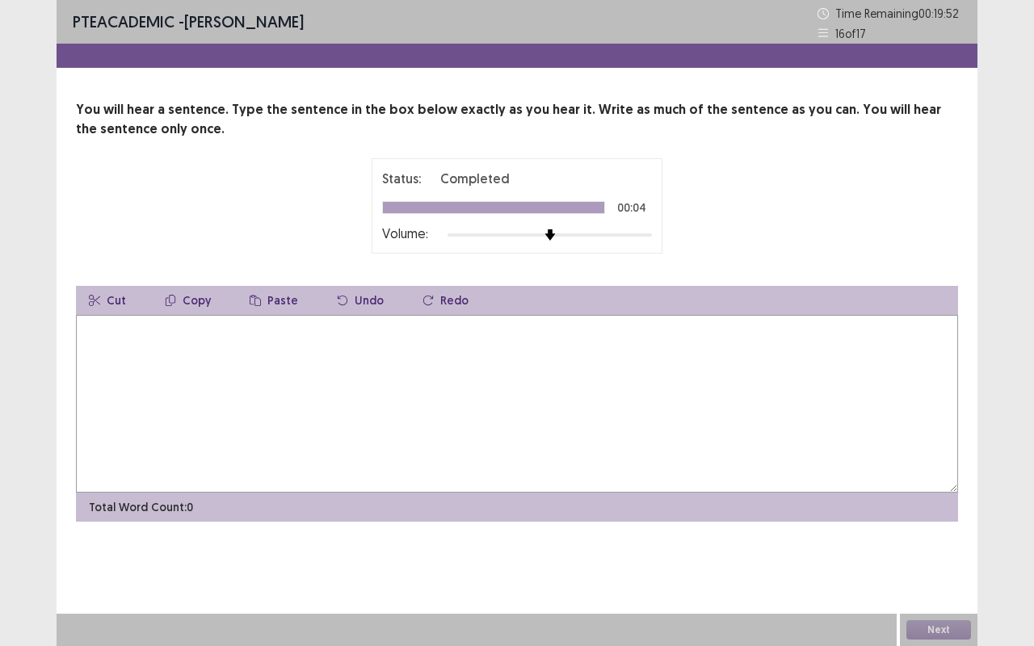
click at [408, 382] on textarea at bounding box center [517, 404] width 882 height 178
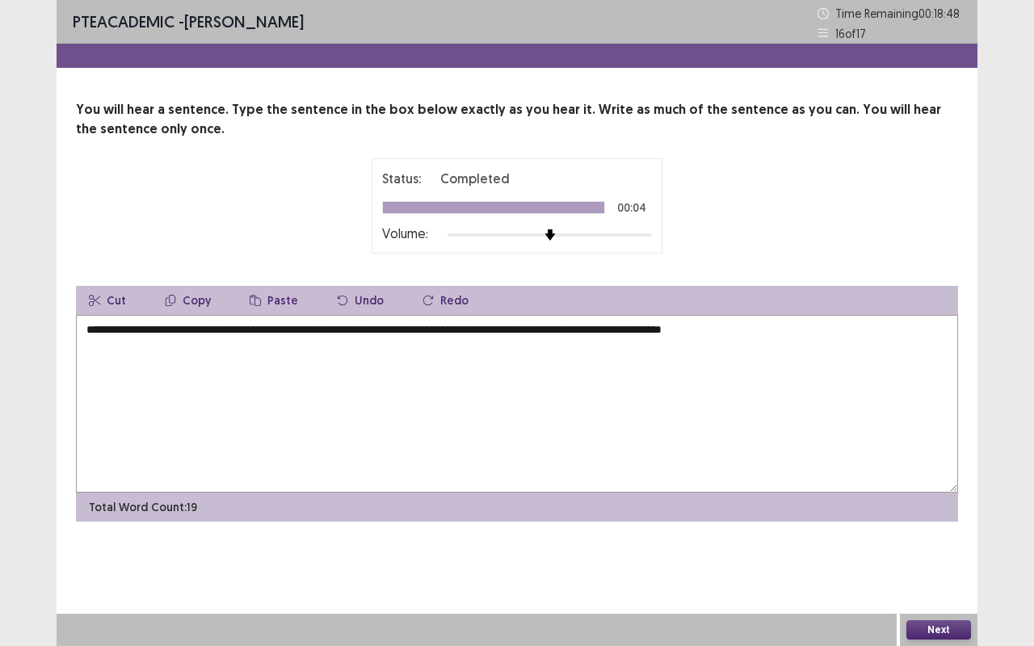
type textarea "**********"
click at [949, 544] on button "Next" at bounding box center [939, 630] width 65 height 19
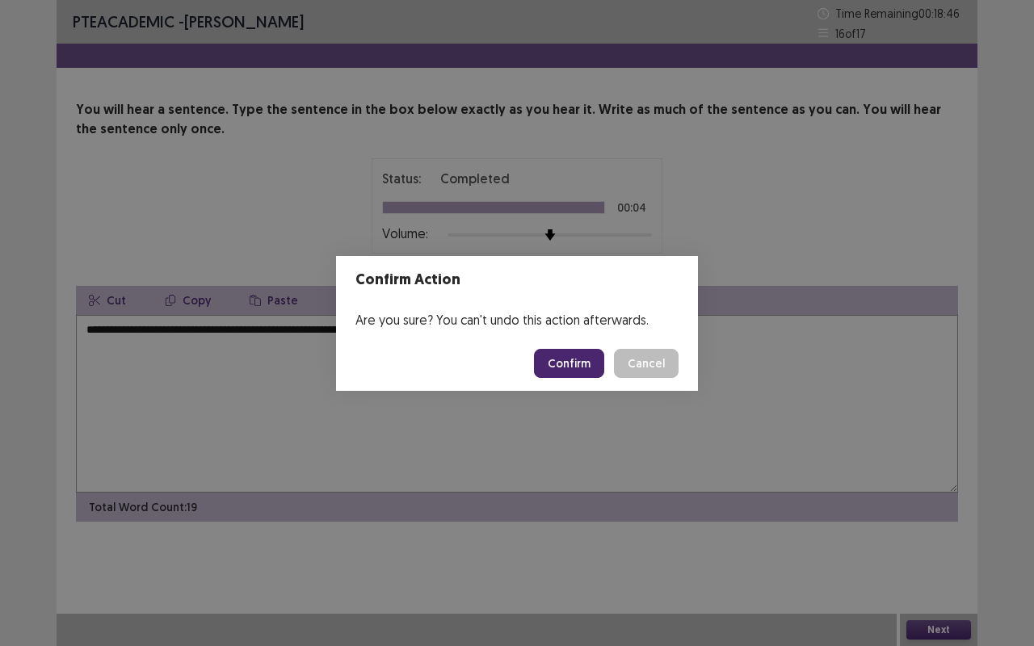
click at [572, 355] on button "Confirm" at bounding box center [569, 363] width 70 height 29
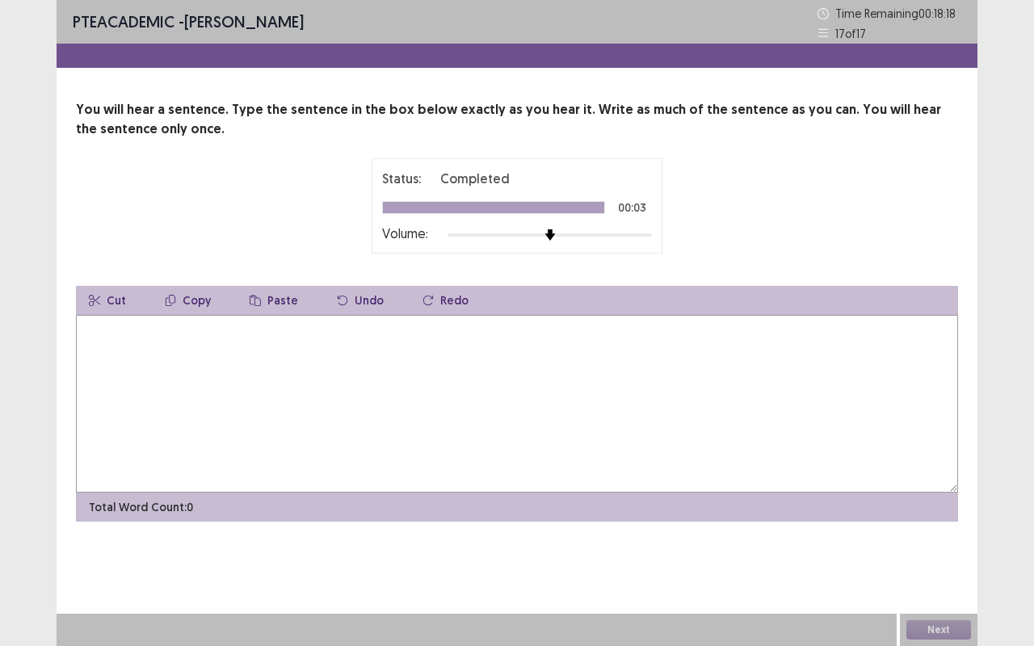
click at [571, 355] on textarea at bounding box center [517, 404] width 882 height 178
type textarea "**********"
click at [928, 544] on button "Next" at bounding box center [939, 630] width 65 height 19
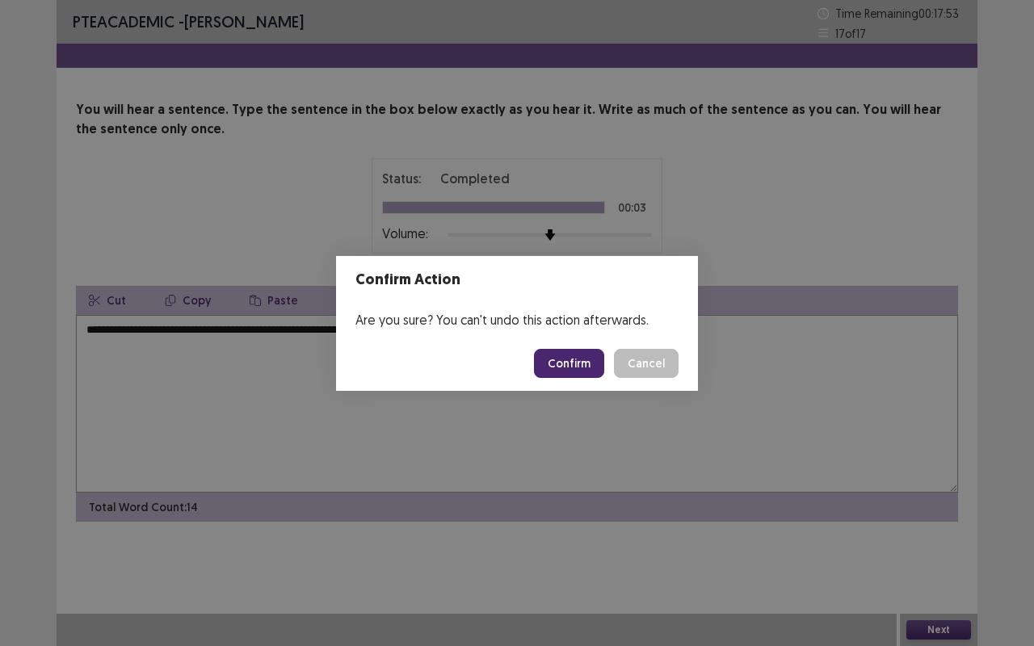
click at [570, 352] on button "Confirm" at bounding box center [569, 363] width 70 height 29
